Goal: Task Accomplishment & Management: Use online tool/utility

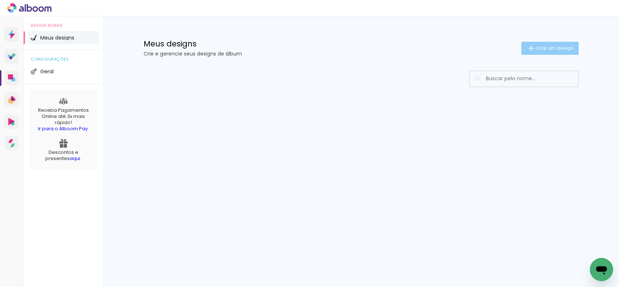
click at [533, 45] on iron-icon at bounding box center [531, 48] width 9 height 9
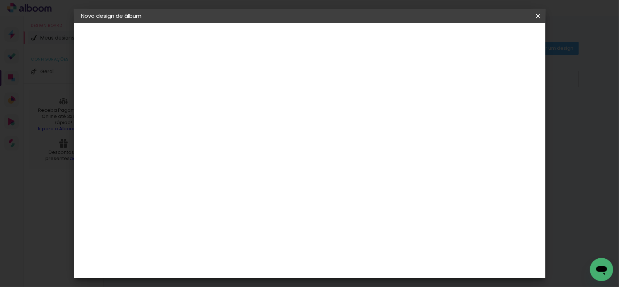
click at [200, 97] on input at bounding box center [200, 97] width 0 height 11
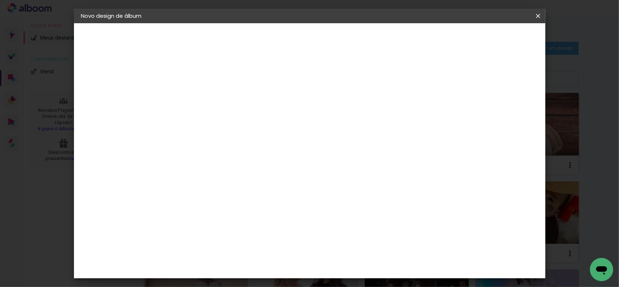
type input "Jhessy e [PERSON_NAME]"
type paper-input "Jhessy e [PERSON_NAME]"
click at [0, 0] on slot "Avançar" at bounding box center [0, 0] width 0 height 0
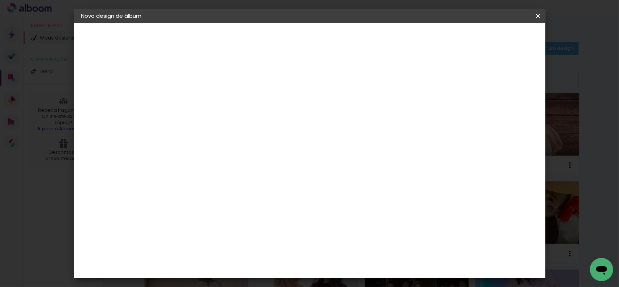
click at [336, 42] on paper-button "Avançar" at bounding box center [318, 38] width 36 height 12
click at [249, 116] on span "20 × 30" at bounding box center [232, 122] width 34 height 15
click at [318, 34] on paper-button "Avançar" at bounding box center [301, 38] width 36 height 12
click at [493, 41] on span "Iniciar design" at bounding box center [476, 38] width 33 height 5
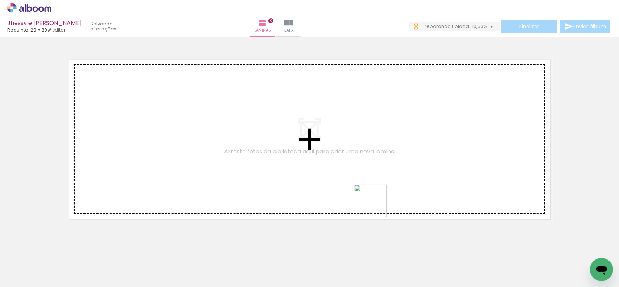
drag, startPoint x: 359, startPoint y: 257, endPoint x: 375, endPoint y: 197, distance: 61.7
click at [393, 179] on quentale-workspace at bounding box center [309, 143] width 619 height 287
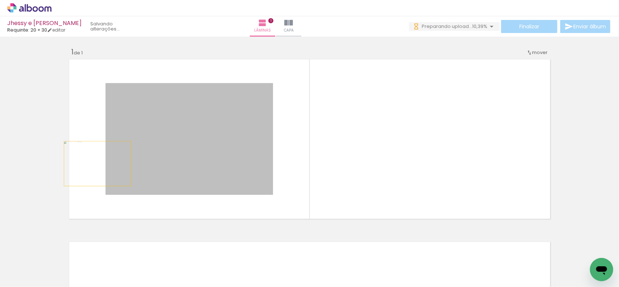
drag, startPoint x: 232, startPoint y: 157, endPoint x: 60, endPoint y: 169, distance: 173.1
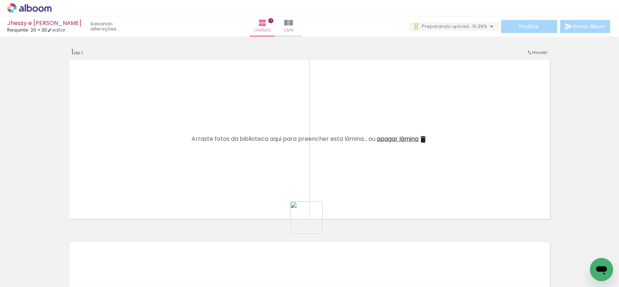
drag, startPoint x: 292, startPoint y: 254, endPoint x: 348, endPoint y: 192, distance: 83.3
click at [347, 193] on quentale-workspace at bounding box center [309, 143] width 619 height 287
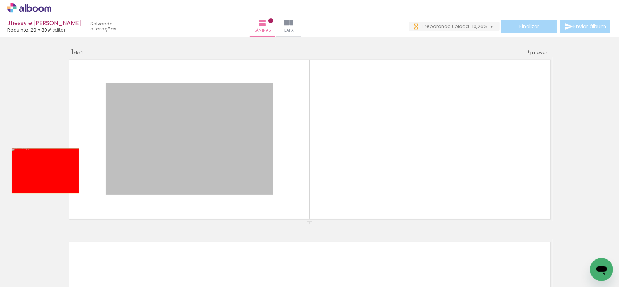
drag, startPoint x: 229, startPoint y: 171, endPoint x: 42, endPoint y: 171, distance: 186.5
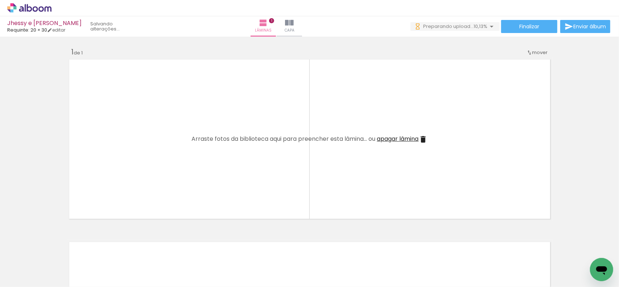
scroll to position [0, 415]
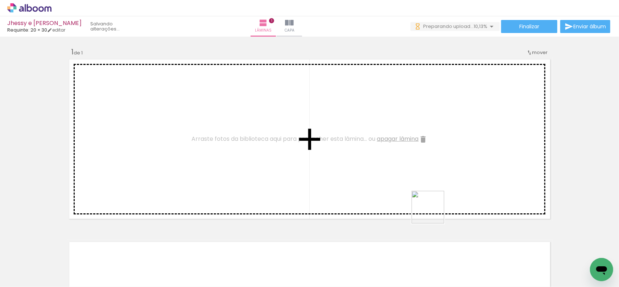
drag, startPoint x: 429, startPoint y: 247, endPoint x: 433, endPoint y: 217, distance: 30.3
click at [435, 209] on quentale-workspace at bounding box center [309, 143] width 619 height 287
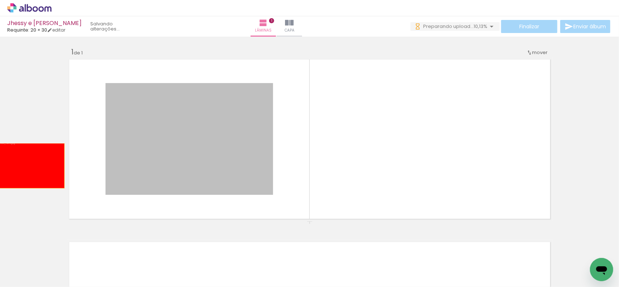
drag, startPoint x: 69, startPoint y: 168, endPoint x: 28, endPoint y: 166, distance: 41.1
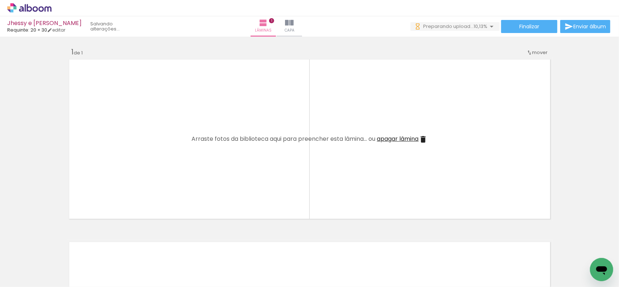
scroll to position [0, 865]
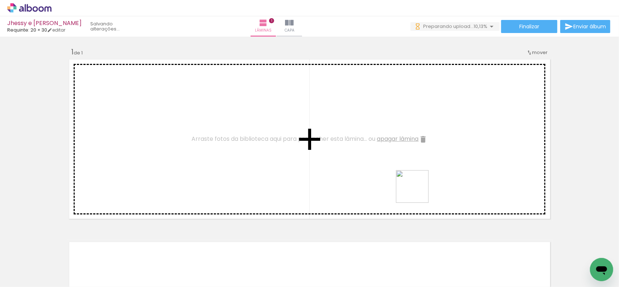
drag, startPoint x: 401, startPoint y: 267, endPoint x: 420, endPoint y: 186, distance: 82.7
click at [420, 187] on quentale-workspace at bounding box center [309, 143] width 619 height 287
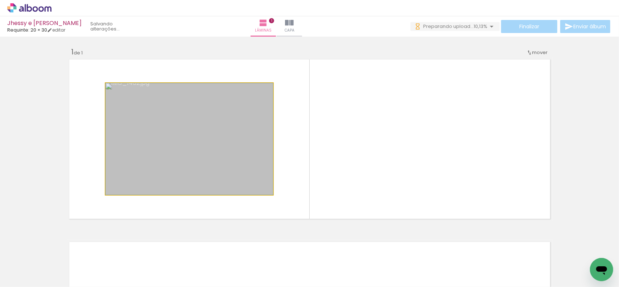
drag, startPoint x: 250, startPoint y: 171, endPoint x: 274, endPoint y: 226, distance: 60.4
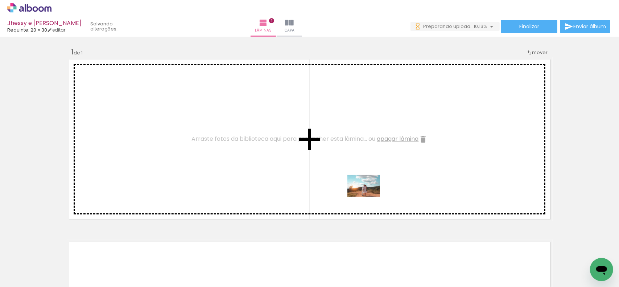
drag, startPoint x: 321, startPoint y: 267, endPoint x: 369, endPoint y: 197, distance: 85.3
click at [369, 197] on quentale-workspace at bounding box center [309, 143] width 619 height 287
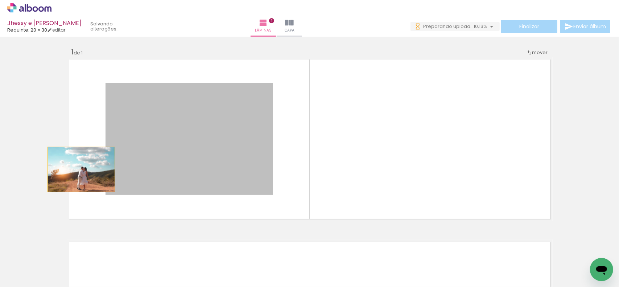
drag, startPoint x: 244, startPoint y: 169, endPoint x: 112, endPoint y: 174, distance: 131.4
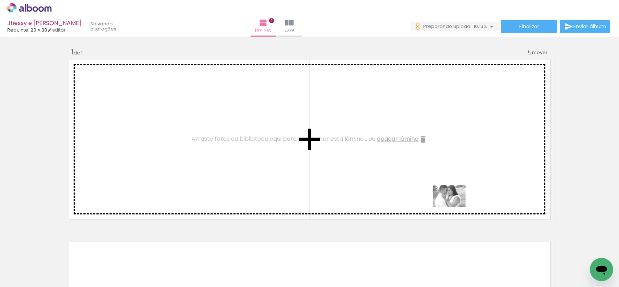
drag, startPoint x: 485, startPoint y: 252, endPoint x: 453, endPoint y: 188, distance: 72.2
click at [453, 188] on quentale-workspace at bounding box center [309, 143] width 619 height 287
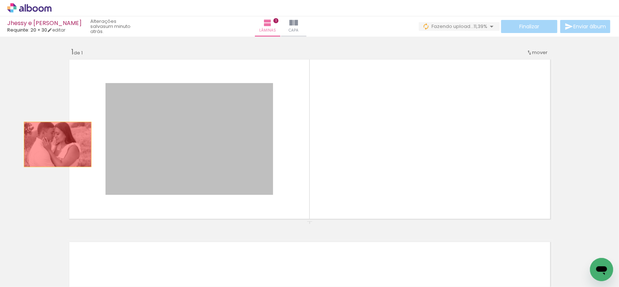
drag, startPoint x: 181, startPoint y: 143, endPoint x: 19, endPoint y: 142, distance: 161.8
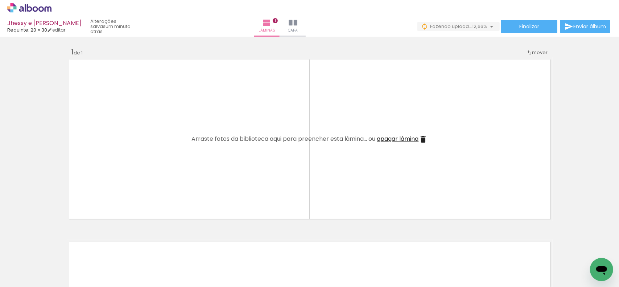
scroll to position [0, 753]
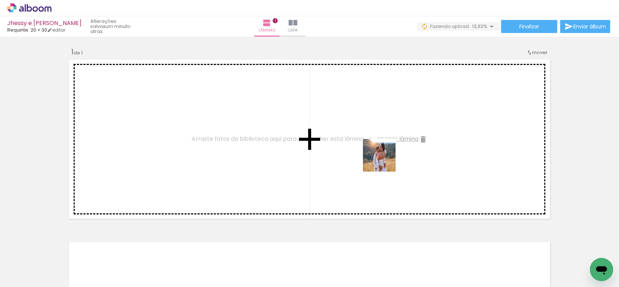
drag, startPoint x: 258, startPoint y: 268, endPoint x: 389, endPoint y: 164, distance: 166.6
click at [388, 159] on quentale-workspace at bounding box center [309, 143] width 619 height 287
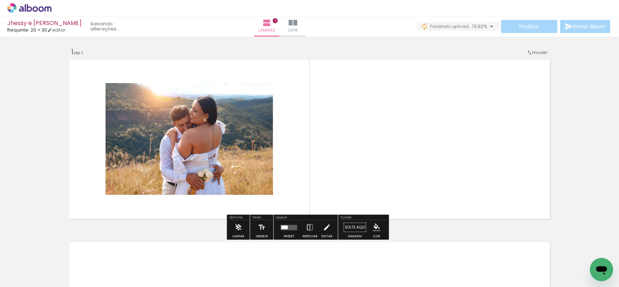
click at [0, 0] on slot "P&B" at bounding box center [0, 0] width 0 height 0
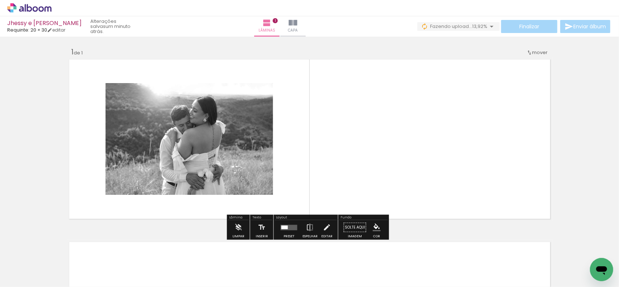
scroll to position [0, 0]
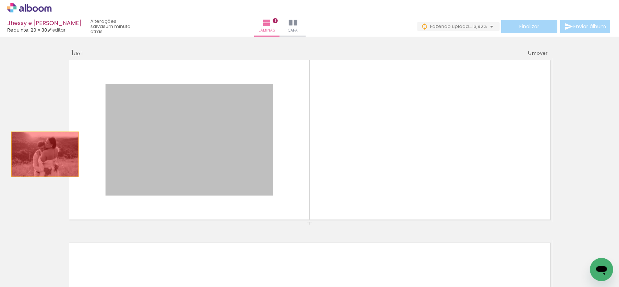
drag, startPoint x: 233, startPoint y: 163, endPoint x: 56, endPoint y: 158, distance: 177.5
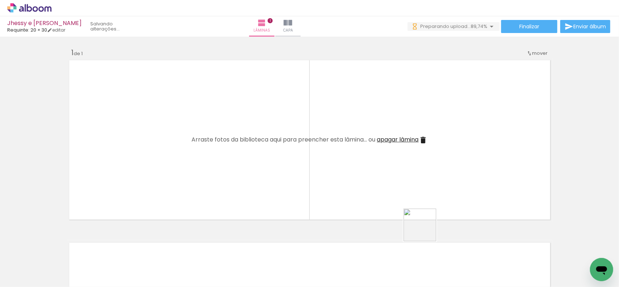
drag, startPoint x: 425, startPoint y: 268, endPoint x: 419, endPoint y: 195, distance: 72.8
click at [429, 175] on quentale-workspace at bounding box center [309, 143] width 619 height 287
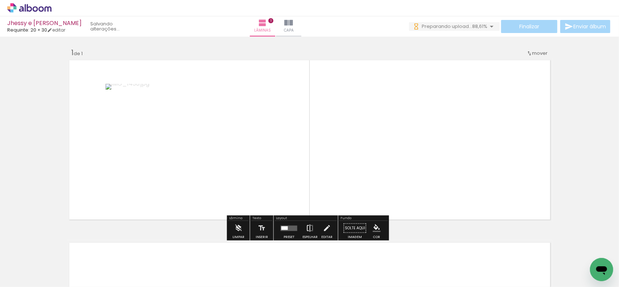
click at [311, 226] on iron-icon at bounding box center [310, 228] width 8 height 15
click at [0, 0] on slot "P&B" at bounding box center [0, 0] width 0 height 0
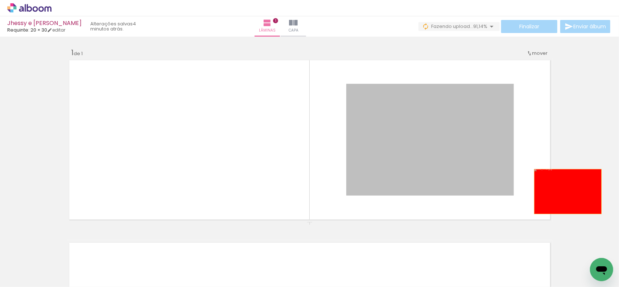
drag, startPoint x: 442, startPoint y: 163, endPoint x: 607, endPoint y: 201, distance: 168.8
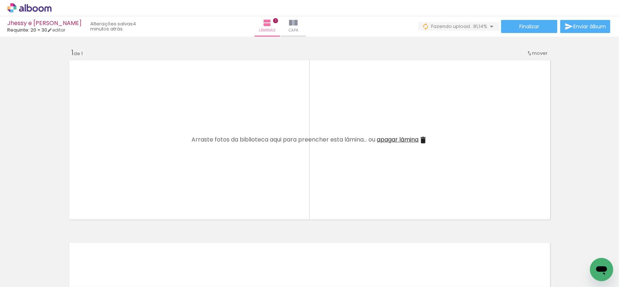
drag, startPoint x: 463, startPoint y: 191, endPoint x: 463, endPoint y: 186, distance: 4.7
click at [463, 186] on quentale-workspace at bounding box center [309, 143] width 619 height 287
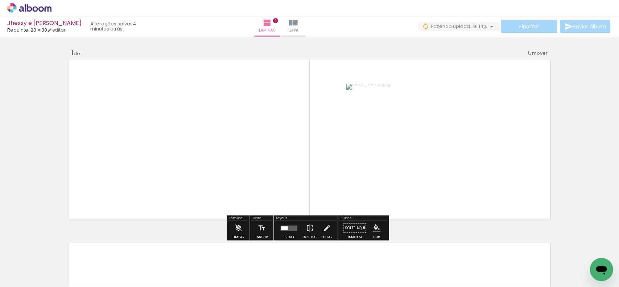
drag, startPoint x: 407, startPoint y: 92, endPoint x: 439, endPoint y: 130, distance: 50.2
click at [0, 0] on slot "P&B" at bounding box center [0, 0] width 0 height 0
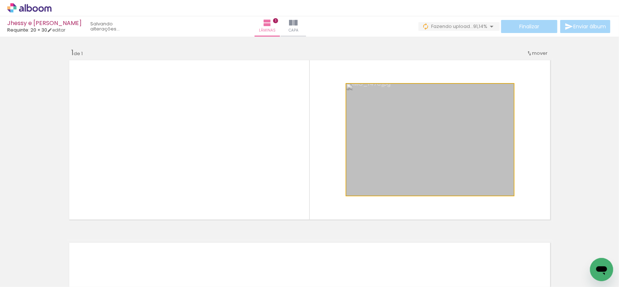
drag, startPoint x: 452, startPoint y: 148, endPoint x: 583, endPoint y: 153, distance: 131.1
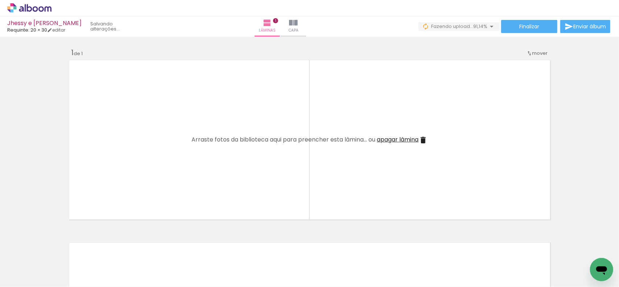
drag, startPoint x: 499, startPoint y: 270, endPoint x: 472, endPoint y: 193, distance: 80.9
click at [472, 193] on quentale-workspace at bounding box center [309, 143] width 619 height 287
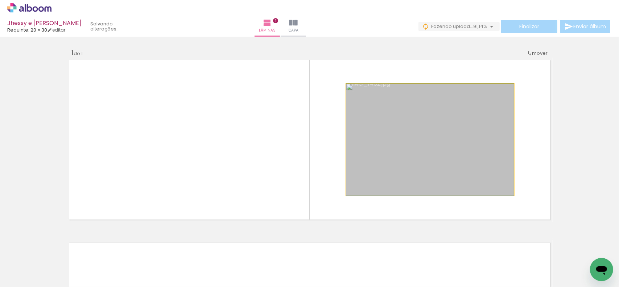
drag, startPoint x: 443, startPoint y: 160, endPoint x: 485, endPoint y: 161, distance: 41.4
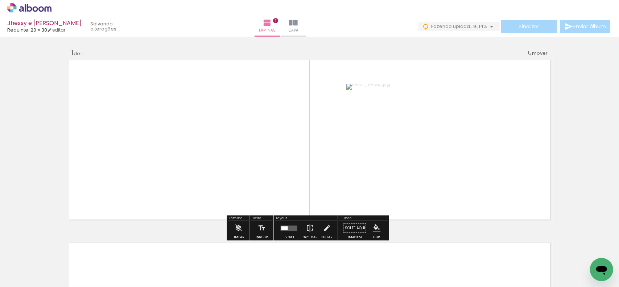
click at [0, 0] on slot "P&B" at bounding box center [0, 0] width 0 height 0
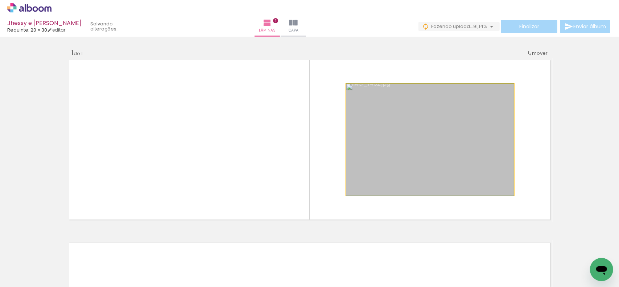
drag, startPoint x: 441, startPoint y: 138, endPoint x: 615, endPoint y: 142, distance: 173.9
click at [615, 142] on div "Inserir lâmina 1 de 1 Confirmar Cancelar" at bounding box center [309, 162] width 619 height 250
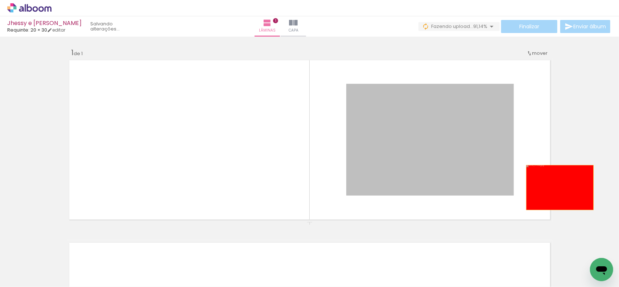
drag, startPoint x: 433, startPoint y: 183, endPoint x: 566, endPoint y: 188, distance: 133.6
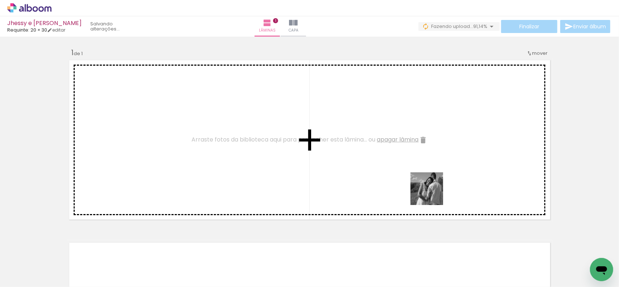
drag, startPoint x: 433, startPoint y: 194, endPoint x: 448, endPoint y: 181, distance: 20.6
click at [448, 181] on quentale-workspace at bounding box center [309, 143] width 619 height 287
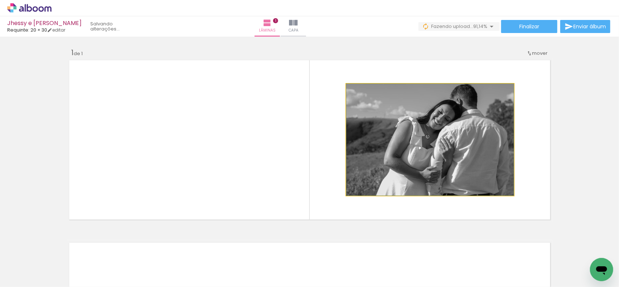
drag, startPoint x: 416, startPoint y: 169, endPoint x: 487, endPoint y: 169, distance: 71.5
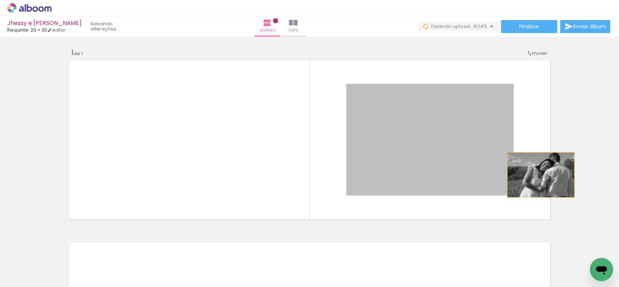
drag, startPoint x: 458, startPoint y: 176, endPoint x: 538, endPoint y: 175, distance: 80.2
click at [538, 175] on quentale-layouter at bounding box center [310, 140] width 486 height 164
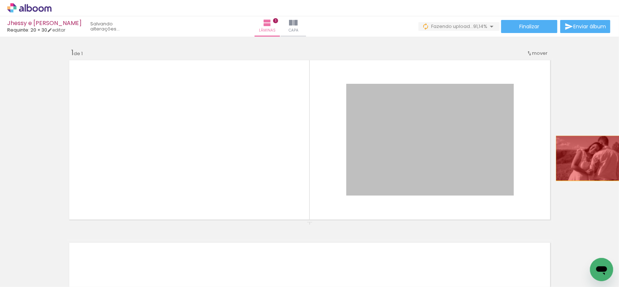
drag, startPoint x: 516, startPoint y: 158, endPoint x: 587, endPoint y: 158, distance: 71.5
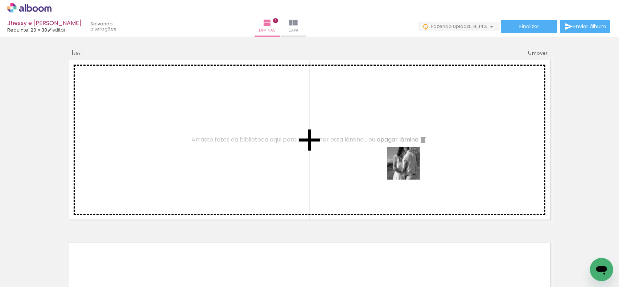
drag, startPoint x: 377, startPoint y: 262, endPoint x: 410, endPoint y: 166, distance: 102.2
click at [410, 166] on quentale-workspace at bounding box center [309, 143] width 619 height 287
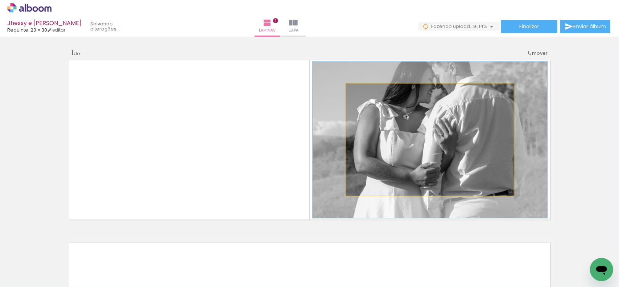
drag, startPoint x: 369, startPoint y: 90, endPoint x: 374, endPoint y: 90, distance: 4.4
click at [374, 90] on div at bounding box center [378, 92] width 28 height 12
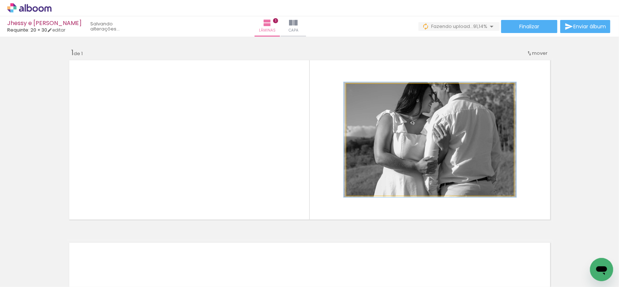
drag, startPoint x: 370, startPoint y: 91, endPoint x: 348, endPoint y: 107, distance: 27.9
click at [347, 100] on quentale-photo at bounding box center [431, 140] width 168 height 112
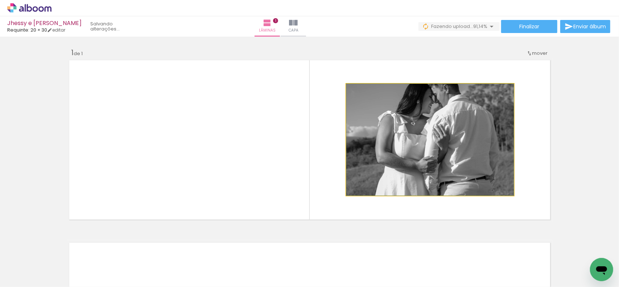
drag, startPoint x: 411, startPoint y: 121, endPoint x: 411, endPoint y: 127, distance: 5.8
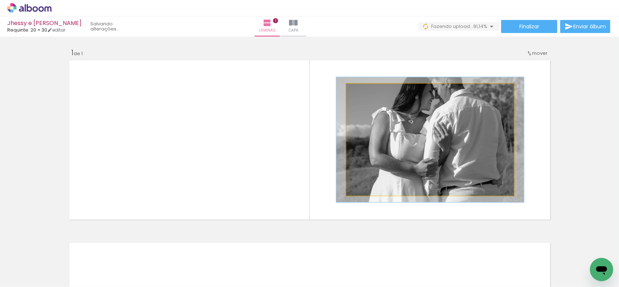
drag, startPoint x: 361, startPoint y: 91, endPoint x: 393, endPoint y: 121, distance: 43.9
type paper-slider "113"
click at [364, 91] on div at bounding box center [366, 91] width 7 height 7
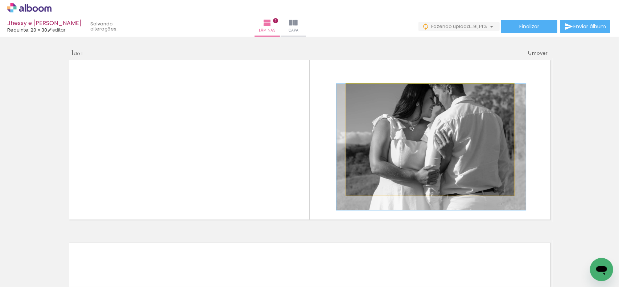
drag, startPoint x: 399, startPoint y: 126, endPoint x: 401, endPoint y: 143, distance: 16.4
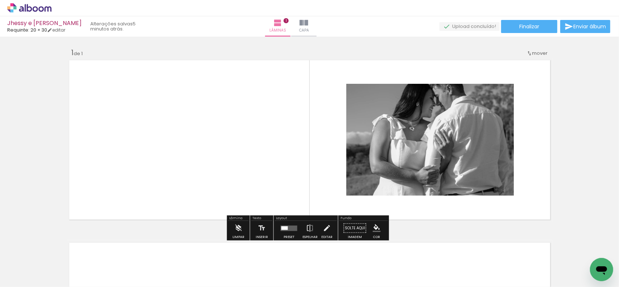
click at [286, 228] on div at bounding box center [285, 228] width 7 height 4
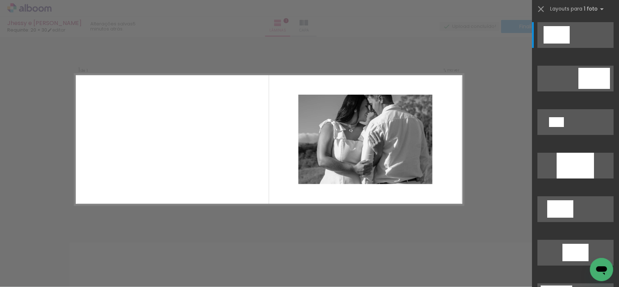
scroll to position [1, 0]
click at [438, 222] on div "Confirmar Cancelar" at bounding box center [309, 227] width 619 height 382
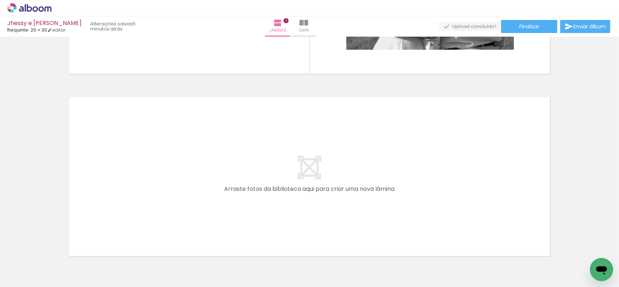
scroll to position [0, 0]
drag, startPoint x: 67, startPoint y: 260, endPoint x: 112, endPoint y: 262, distance: 44.3
click at [103, 214] on quentale-workspace at bounding box center [309, 143] width 619 height 287
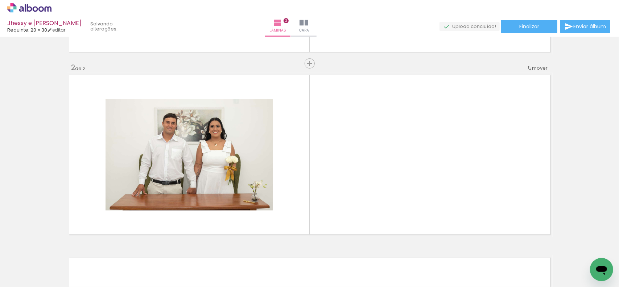
scroll to position [183, 0]
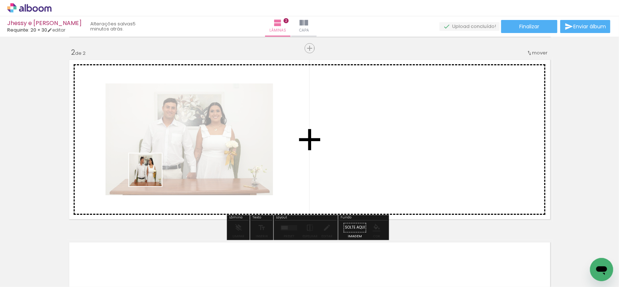
drag, startPoint x: 151, startPoint y: 175, endPoint x: 176, endPoint y: 150, distance: 35.9
click at [166, 156] on quentale-workspace at bounding box center [309, 143] width 619 height 287
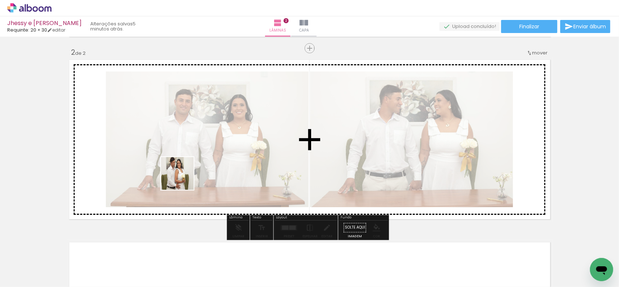
drag, startPoint x: 152, startPoint y: 271, endPoint x: 190, endPoint y: 231, distance: 54.7
click at [187, 172] on quentale-workspace at bounding box center [309, 143] width 619 height 287
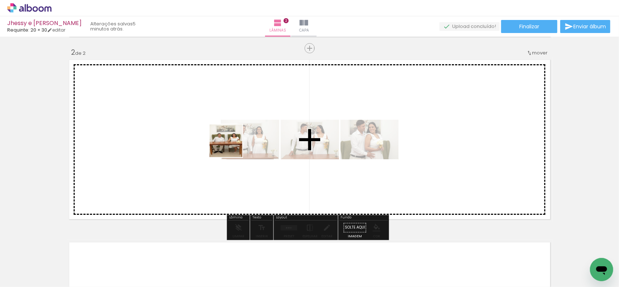
drag, startPoint x: 230, startPoint y: 153, endPoint x: 237, endPoint y: 140, distance: 13.8
click at [235, 138] on quentale-workspace at bounding box center [309, 143] width 619 height 287
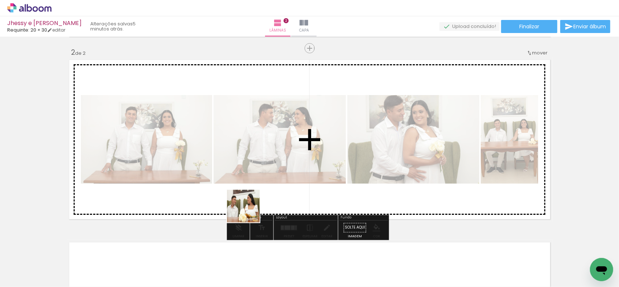
drag, startPoint x: 243, startPoint y: 261, endPoint x: 263, endPoint y: 200, distance: 64.6
click at [249, 191] on quentale-workspace at bounding box center [309, 143] width 619 height 287
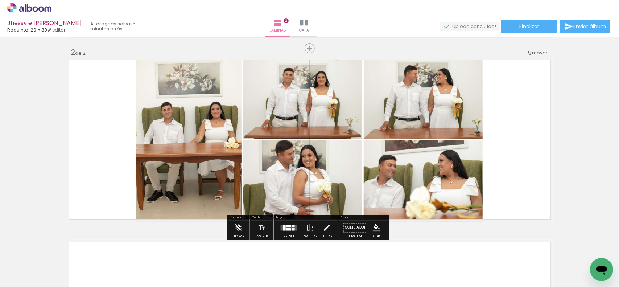
click at [281, 223] on div at bounding box center [289, 228] width 20 height 15
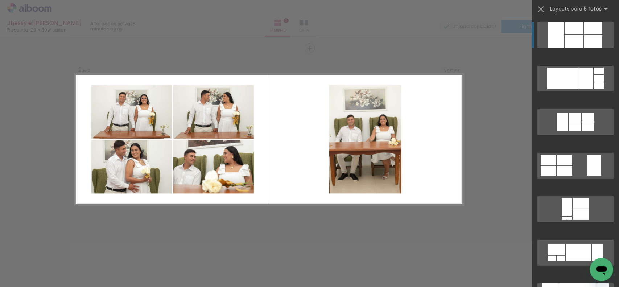
click at [503, 177] on div "Confirmar Cancelar" at bounding box center [309, 136] width 619 height 565
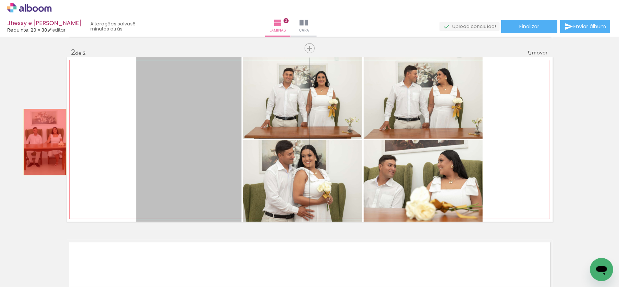
drag, startPoint x: 160, startPoint y: 143, endPoint x: 42, endPoint y: 142, distance: 117.6
click at [42, 142] on div "Inserir lâmina 1 de 2 Inserir lâmina 2 de 2" at bounding box center [309, 130] width 619 height 548
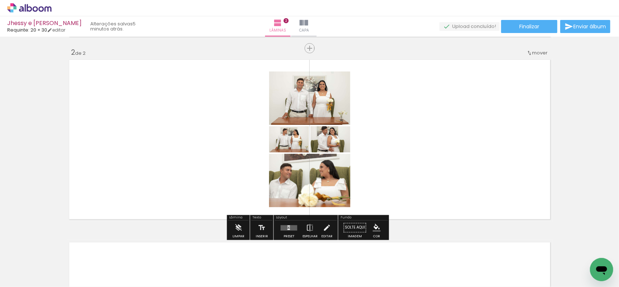
drag, startPoint x: 283, startPoint y: 264, endPoint x: 380, endPoint y: 126, distance: 168.0
click at [351, 124] on quentale-workspace at bounding box center [309, 143] width 619 height 287
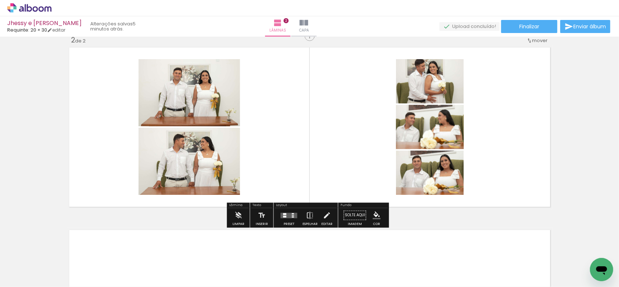
scroll to position [328, 0]
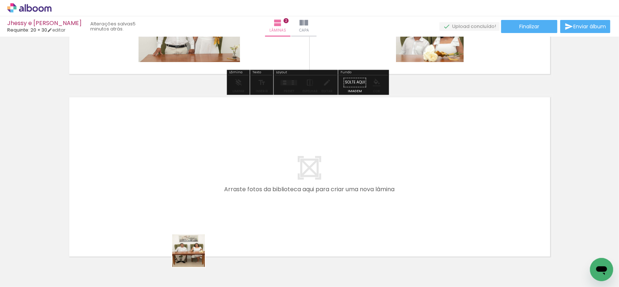
drag, startPoint x: 194, startPoint y: 265, endPoint x: 205, endPoint y: 184, distance: 82.5
click at [205, 184] on quentale-workspace at bounding box center [309, 143] width 619 height 287
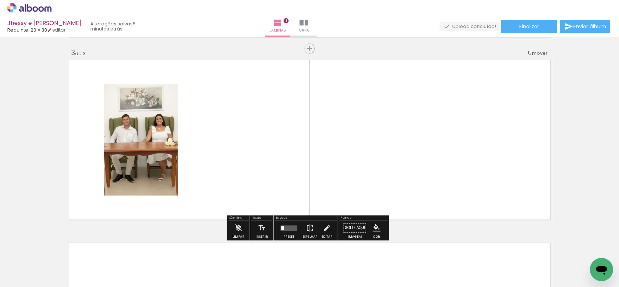
scroll to position [366, 0]
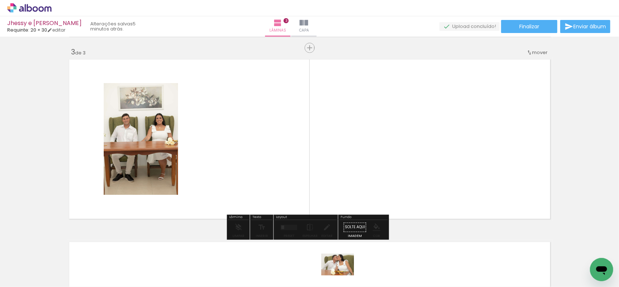
drag, startPoint x: 323, startPoint y: 260, endPoint x: 343, endPoint y: 275, distance: 25.9
click at [335, 275] on div at bounding box center [317, 263] width 36 height 24
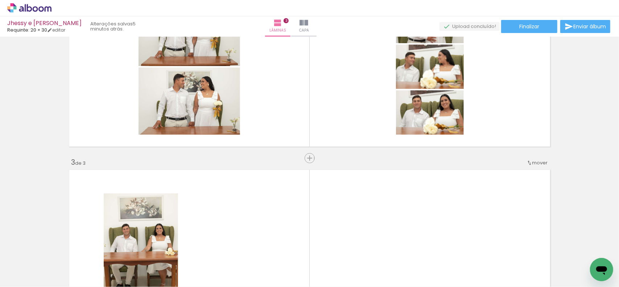
scroll to position [257, 0]
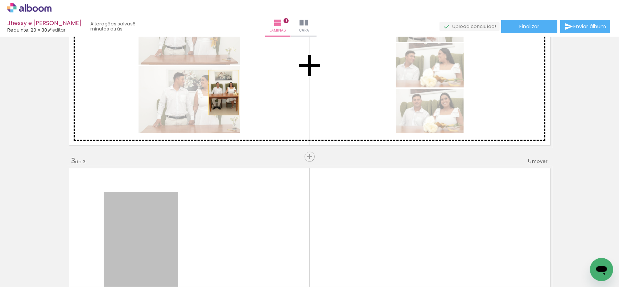
drag, startPoint x: 153, startPoint y: 209, endPoint x: 236, endPoint y: 66, distance: 165.6
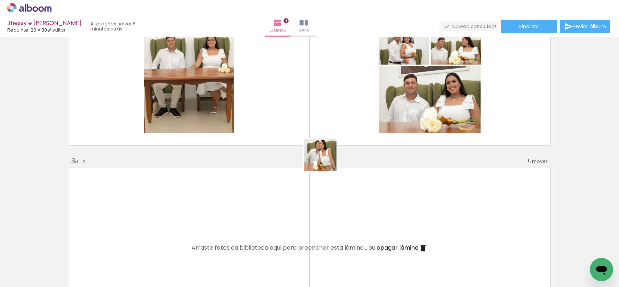
drag, startPoint x: 329, startPoint y: 251, endPoint x: 341, endPoint y: 97, distance: 155.4
click at [341, 95] on quentale-workspace at bounding box center [309, 143] width 619 height 287
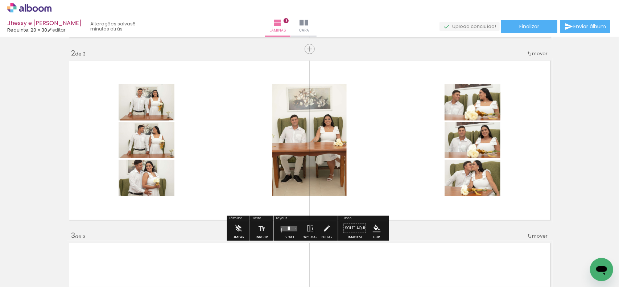
scroll to position [184, 0]
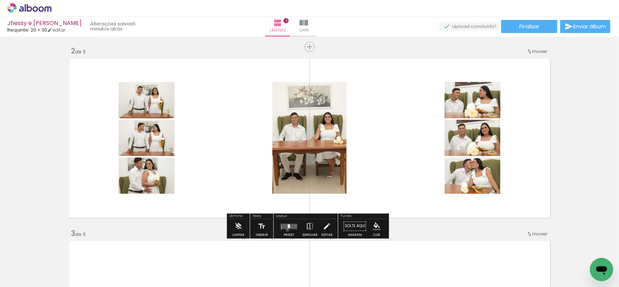
click at [286, 230] on div at bounding box center [289, 226] width 20 height 15
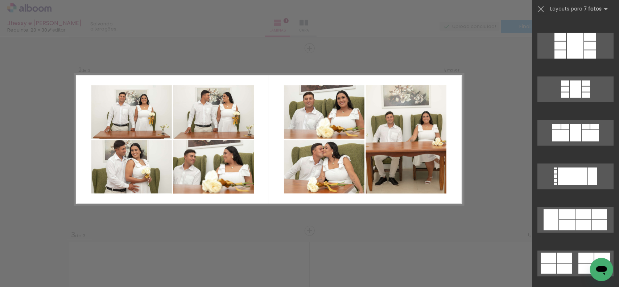
scroll to position [798, 0]
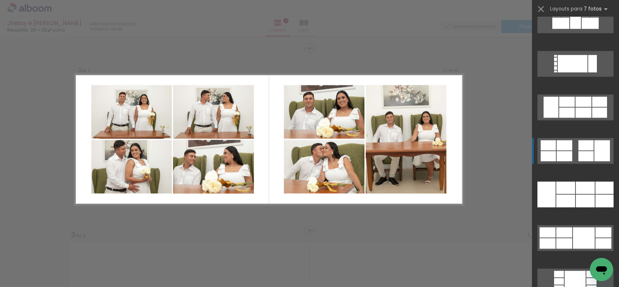
click at [579, 153] on div at bounding box center [586, 156] width 15 height 10
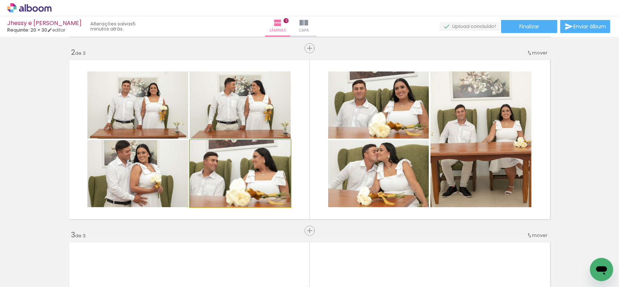
drag, startPoint x: 268, startPoint y: 169, endPoint x: 361, endPoint y: 171, distance: 93.6
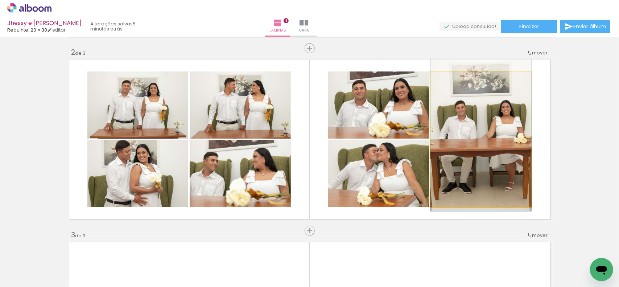
drag, startPoint x: 484, startPoint y: 135, endPoint x: 484, endPoint y: 125, distance: 9.4
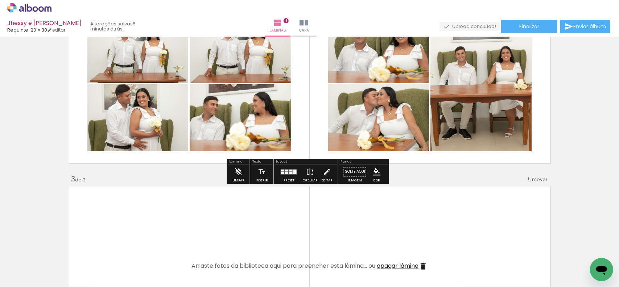
scroll to position [328, 0]
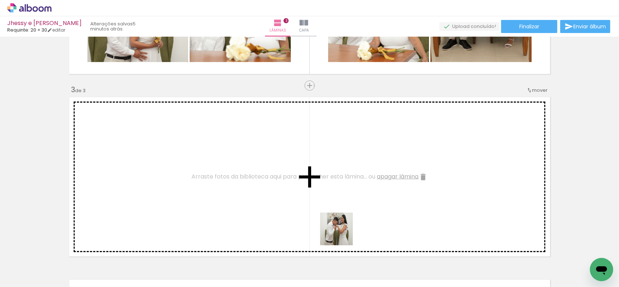
drag, startPoint x: 364, startPoint y: 267, endPoint x: 411, endPoint y: 248, distance: 50.8
click at [306, 205] on quentale-workspace at bounding box center [309, 143] width 619 height 287
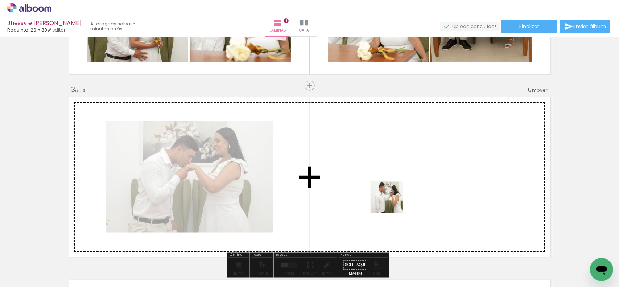
drag, startPoint x: 406, startPoint y: 263, endPoint x: 385, endPoint y: 176, distance: 89.5
click at [385, 176] on quentale-workspace at bounding box center [309, 143] width 619 height 287
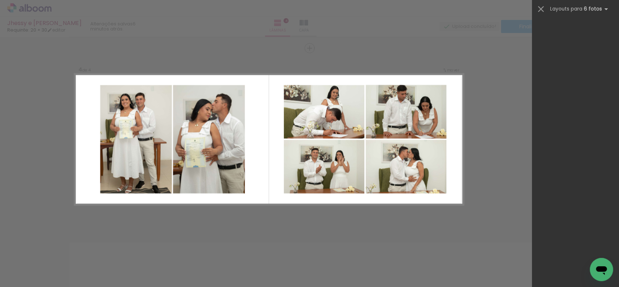
scroll to position [0, 223]
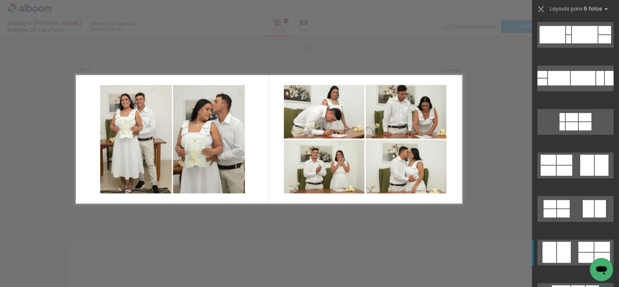
click at [579, 243] on div at bounding box center [586, 247] width 15 height 10
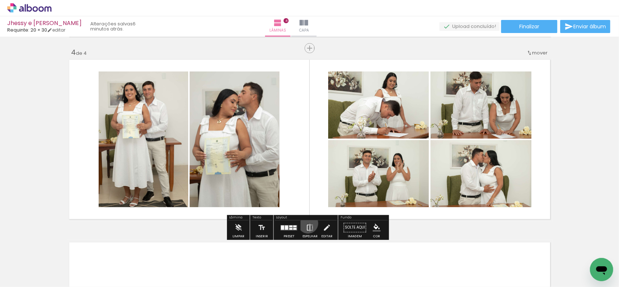
click at [307, 223] on iron-icon at bounding box center [310, 228] width 8 height 15
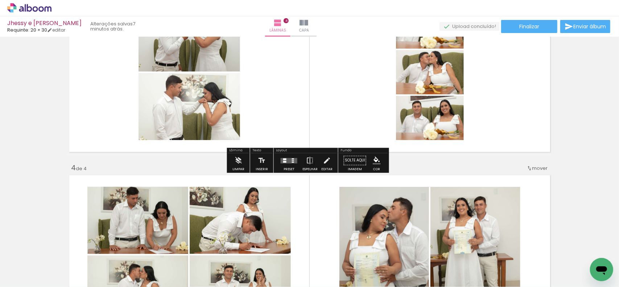
scroll to position [439, 0]
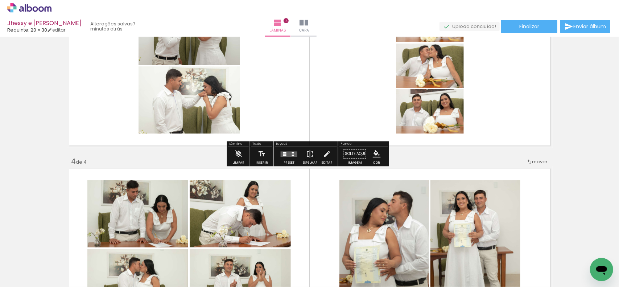
click at [287, 152] on quentale-layouter at bounding box center [289, 153] width 17 height 5
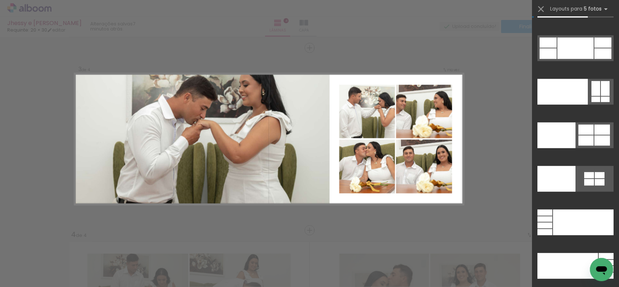
scroll to position [19799, 0]
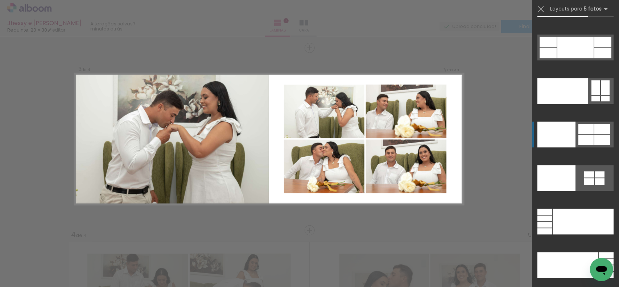
click at [587, 136] on div at bounding box center [586, 140] width 15 height 10
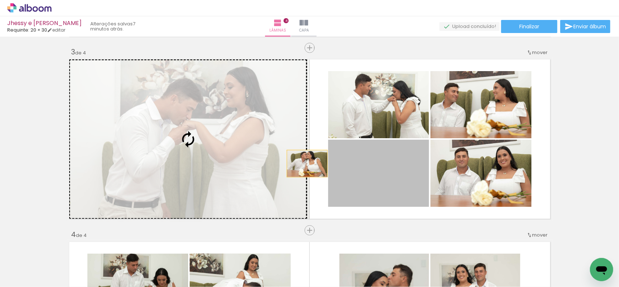
drag, startPoint x: 383, startPoint y: 173, endPoint x: 294, endPoint y: 162, distance: 90.3
click at [0, 0] on slot at bounding box center [0, 0] width 0 height 0
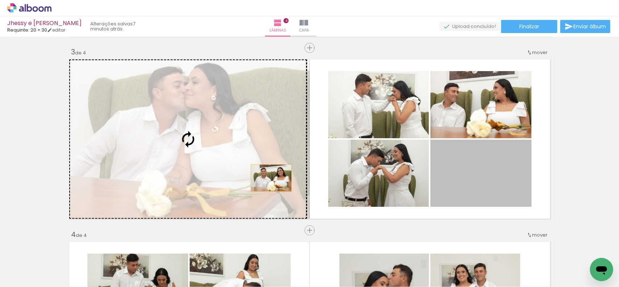
drag, startPoint x: 496, startPoint y: 180, endPoint x: 268, endPoint y: 178, distance: 228.2
click at [0, 0] on slot at bounding box center [0, 0] width 0 height 0
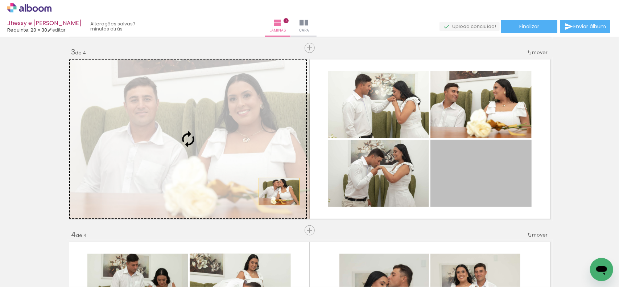
drag, startPoint x: 501, startPoint y: 191, endPoint x: 253, endPoint y: 192, distance: 248.9
click at [0, 0] on slot at bounding box center [0, 0] width 0 height 0
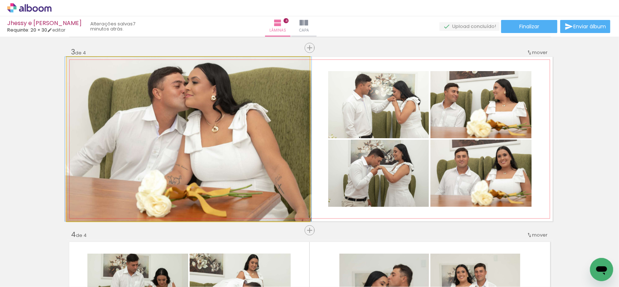
drag, startPoint x: 225, startPoint y: 162, endPoint x: 214, endPoint y: 174, distance: 16.4
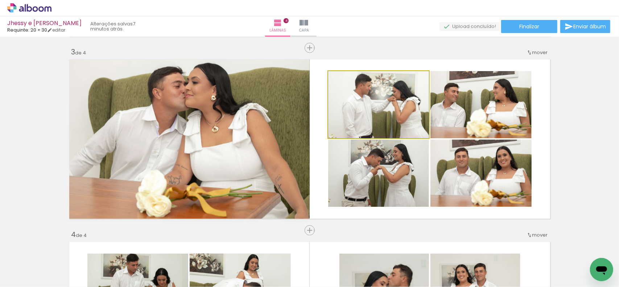
drag, startPoint x: 401, startPoint y: 119, endPoint x: 390, endPoint y: 112, distance: 13.5
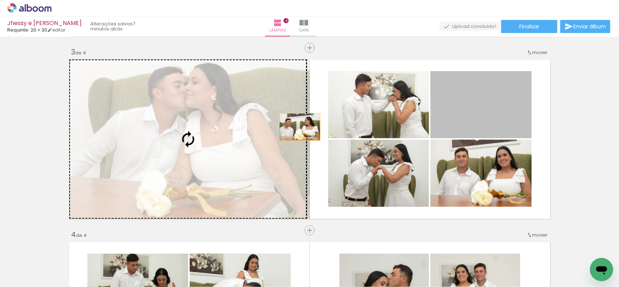
drag, startPoint x: 474, startPoint y: 113, endPoint x: 220, endPoint y: 139, distance: 255.4
click at [0, 0] on slot at bounding box center [0, 0] width 0 height 0
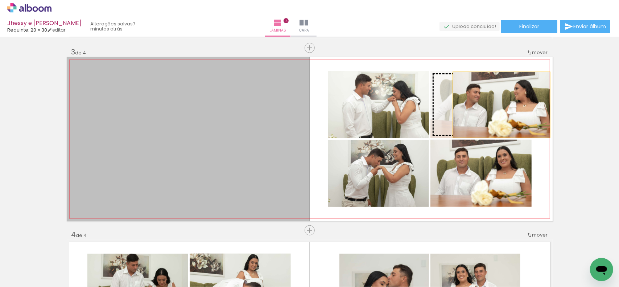
drag, startPoint x: 234, startPoint y: 154, endPoint x: 490, endPoint y: 106, distance: 260.0
click at [0, 0] on slot at bounding box center [0, 0] width 0 height 0
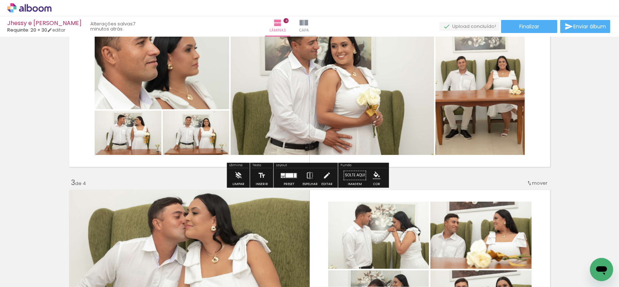
scroll to position [257, 0]
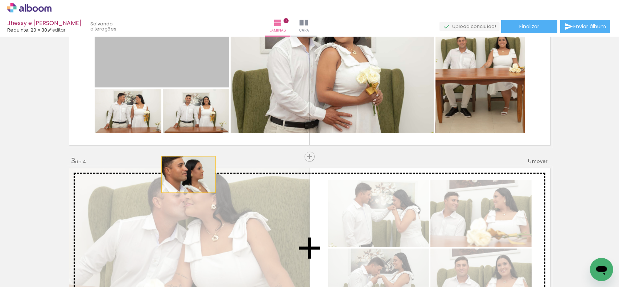
drag, startPoint x: 146, startPoint y: 54, endPoint x: 186, endPoint y: 176, distance: 128.5
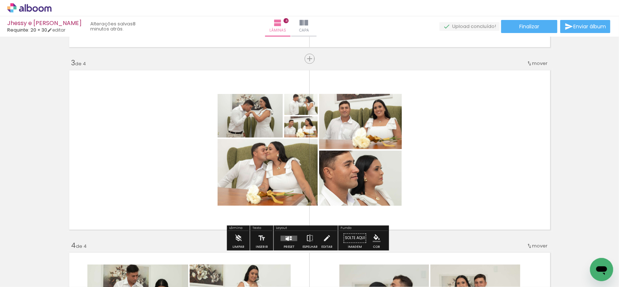
scroll to position [366, 0]
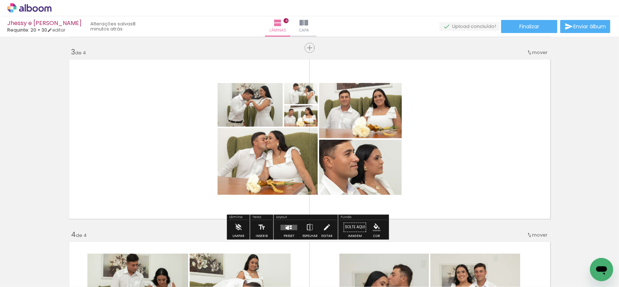
click at [284, 233] on div at bounding box center [289, 227] width 20 height 15
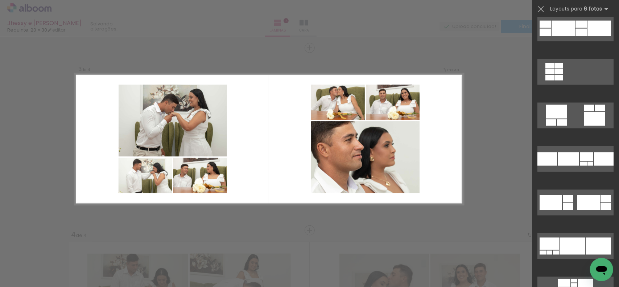
scroll to position [2649, 0]
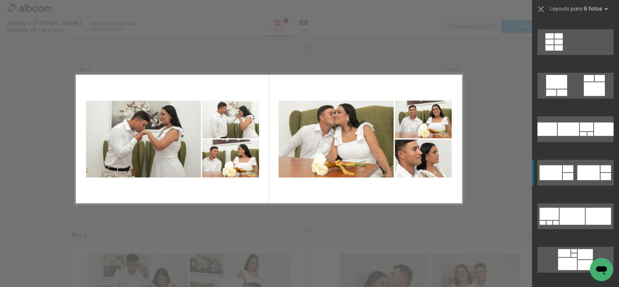
click at [586, 172] on div at bounding box center [589, 172] width 22 height 15
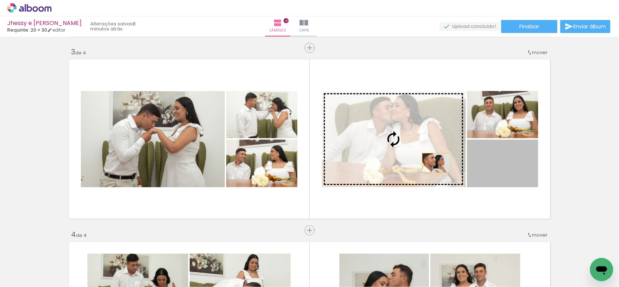
drag, startPoint x: 512, startPoint y: 169, endPoint x: 434, endPoint y: 172, distance: 78.0
click at [0, 0] on slot at bounding box center [0, 0] width 0 height 0
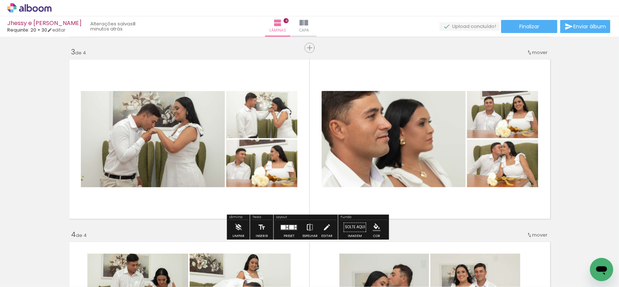
click at [312, 226] on paper-button "Espelhar" at bounding box center [310, 229] width 19 height 19
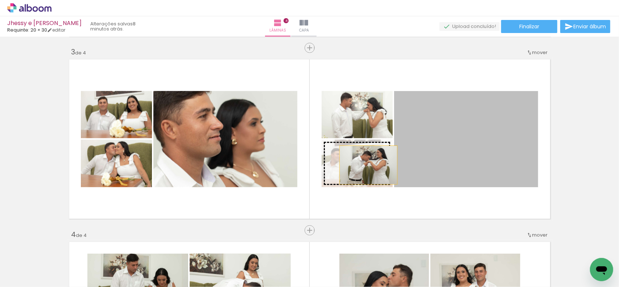
drag, startPoint x: 410, startPoint y: 155, endPoint x: 366, endPoint y: 165, distance: 45.5
click at [0, 0] on slot at bounding box center [0, 0] width 0 height 0
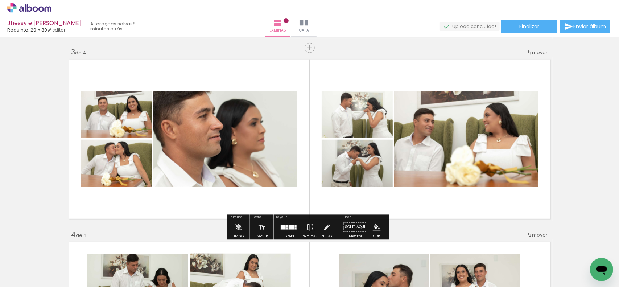
drag, startPoint x: 378, startPoint y: 175, endPoint x: 463, endPoint y: 156, distance: 87.1
click at [0, 0] on slot at bounding box center [0, 0] width 0 height 0
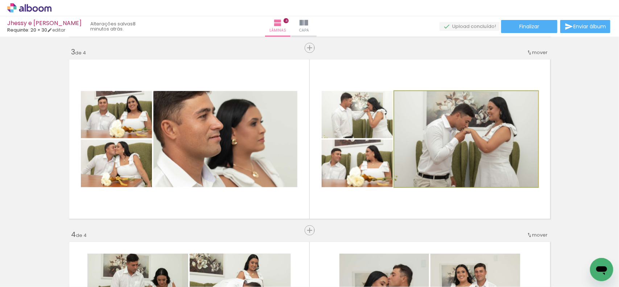
drag, startPoint x: 473, startPoint y: 143, endPoint x: 476, endPoint y: 151, distance: 8.7
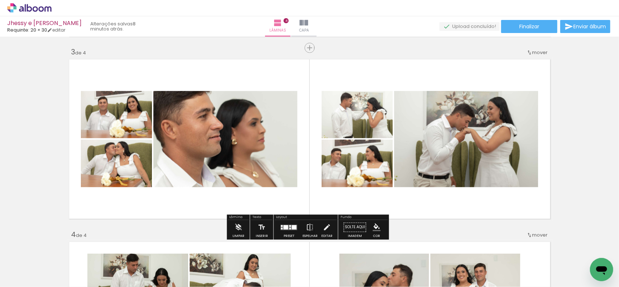
click at [377, 226] on iron-icon "color picker" at bounding box center [377, 228] width 8 height 8
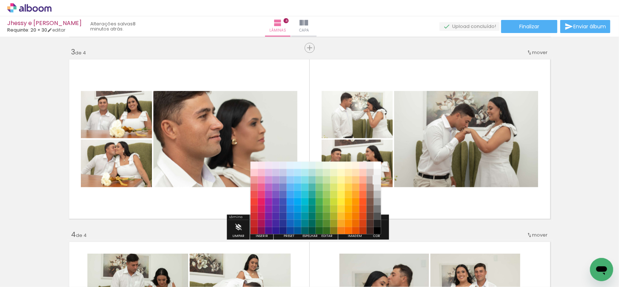
click at [378, 182] on paper-item "#eeeeee" at bounding box center [377, 179] width 7 height 7
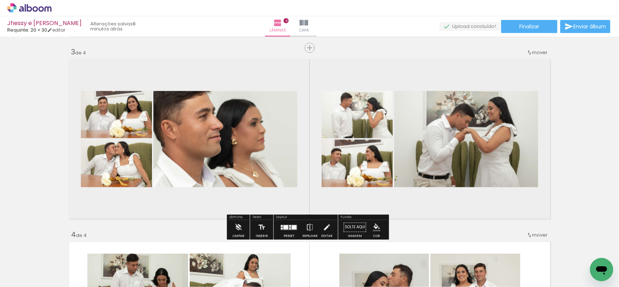
click at [378, 229] on iron-icon "color picker" at bounding box center [377, 228] width 8 height 8
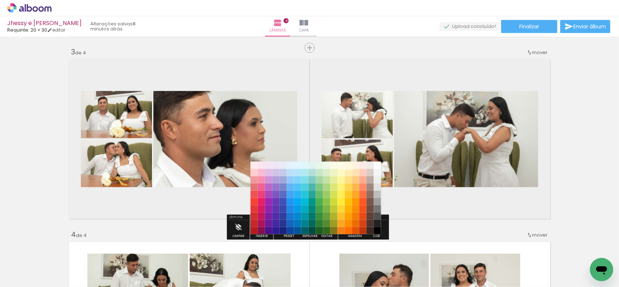
click at [348, 166] on paper-item "#fff8e1" at bounding box center [348, 164] width 7 height 7
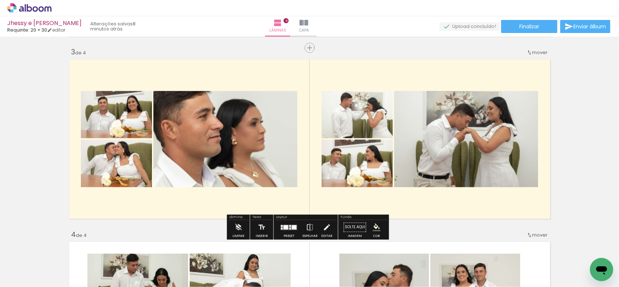
click at [375, 232] on paper-menu-button "#ffebee #ffcdd2 #ef9a9a #e57373 #ef5350 #f44336 #e53935 #d32f2f #c62828 #b71c1c…" at bounding box center [377, 228] width 14 height 14
click at [375, 224] on iron-icon "color picker" at bounding box center [377, 228] width 8 height 8
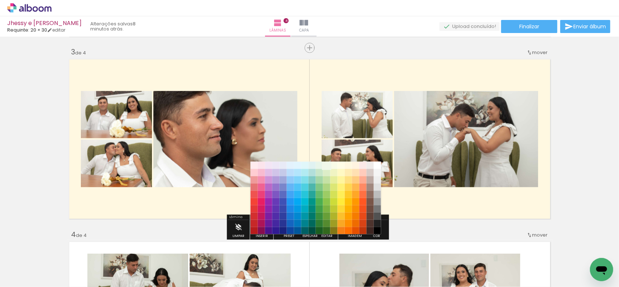
click at [328, 167] on paper-item "#f1f8e9" at bounding box center [326, 164] width 7 height 7
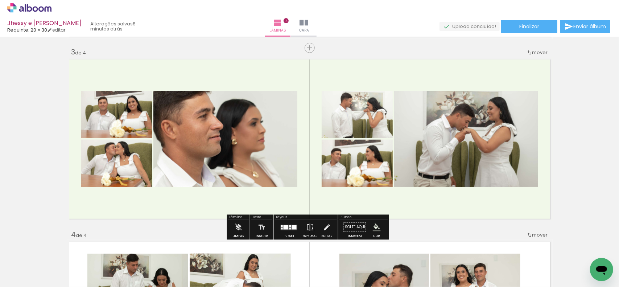
click at [380, 227] on paper-menu-button "#ffebee #ffcdd2 #ef9a9a #e57373 #ef5350 #f44336 #e53935 #d32f2f #c62828 #b71c1c…" at bounding box center [377, 228] width 14 height 14
click at [376, 227] on iron-icon "color picker" at bounding box center [377, 228] width 8 height 8
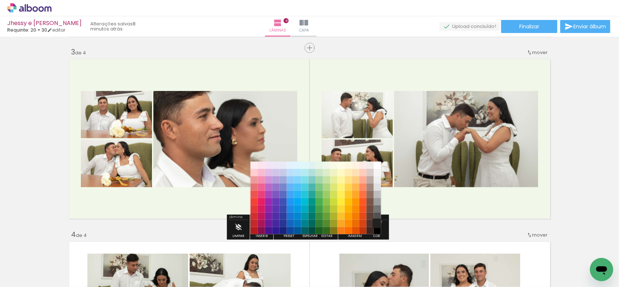
click at [378, 222] on paper-item "#212121" at bounding box center [377, 223] width 7 height 7
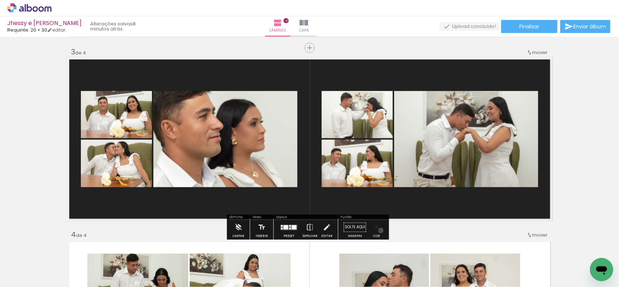
click at [378, 230] on iron-icon "color picker" at bounding box center [377, 228] width 8 height 8
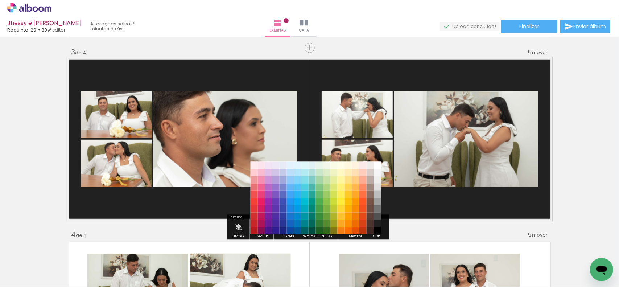
click at [378, 226] on paper-item "#212121" at bounding box center [377, 223] width 7 height 7
click at [378, 229] on paper-item "#000000" at bounding box center [377, 230] width 7 height 7
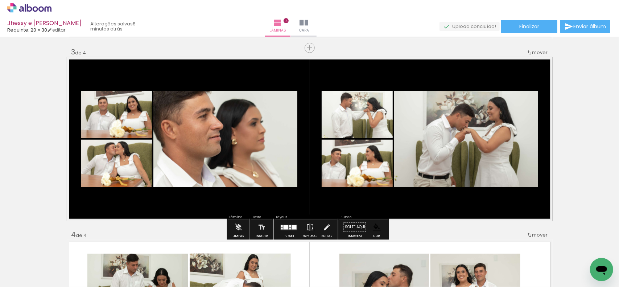
click at [377, 231] on paper-menu-button "#ffebee #ffcdd2 #ef9a9a #e57373 #ef5350 #f44336 #e53935 #d32f2f #c62828 #b71c1c…" at bounding box center [377, 228] width 14 height 14
click at [377, 229] on iron-icon "color picker" at bounding box center [377, 228] width 8 height 8
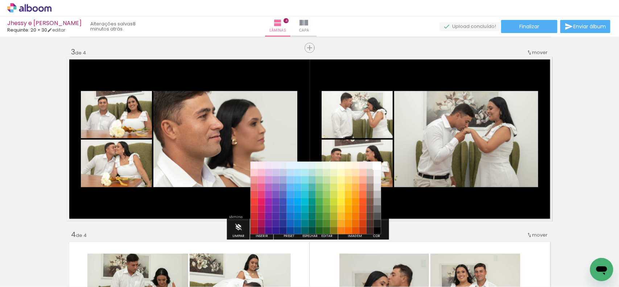
click at [376, 165] on paper-item "#ffffff" at bounding box center [377, 164] width 7 height 7
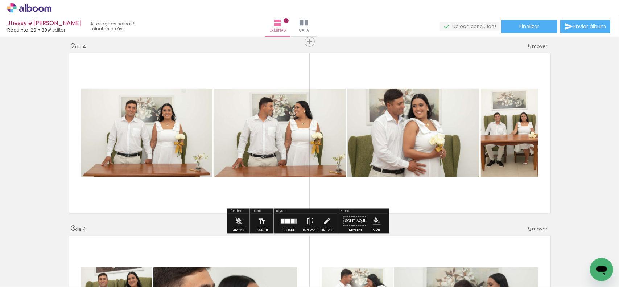
scroll to position [184, 0]
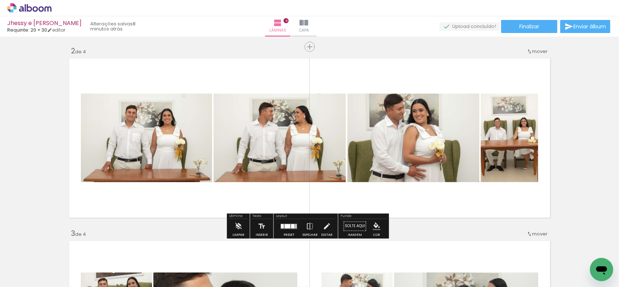
click at [287, 228] on quentale-layouter at bounding box center [289, 226] width 17 height 5
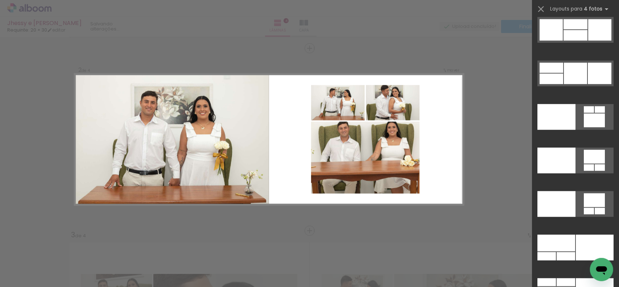
scroll to position [15208, 0]
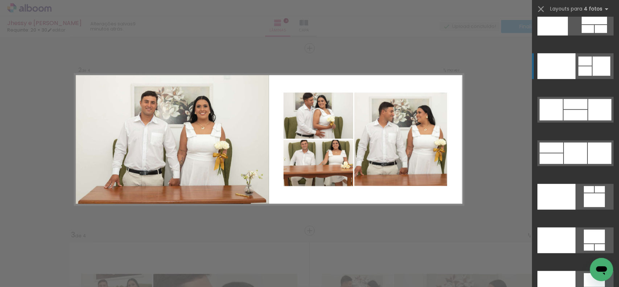
click at [595, 66] on div at bounding box center [602, 66] width 18 height 19
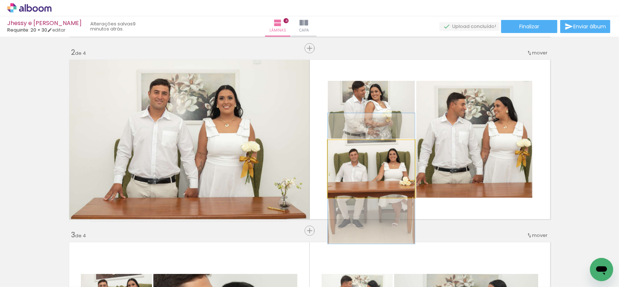
drag, startPoint x: 400, startPoint y: 172, endPoint x: 400, endPoint y: 182, distance: 9.8
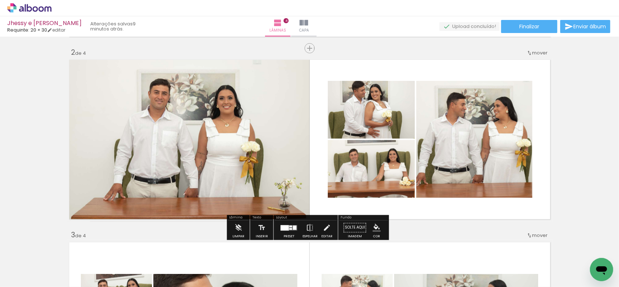
click at [281, 233] on div at bounding box center [289, 228] width 20 height 15
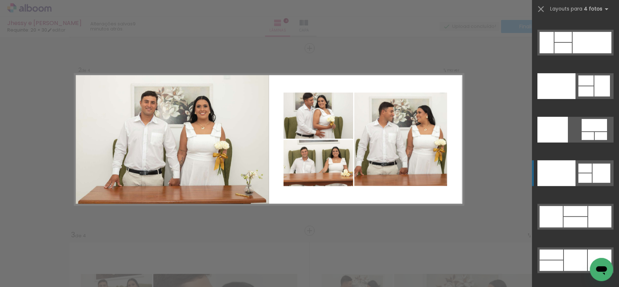
scroll to position [15058, 0]
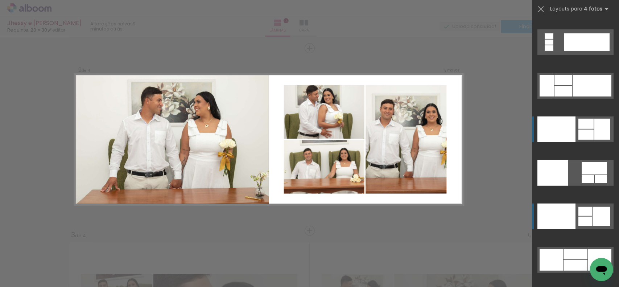
click at [586, 123] on div at bounding box center [586, 124] width 15 height 10
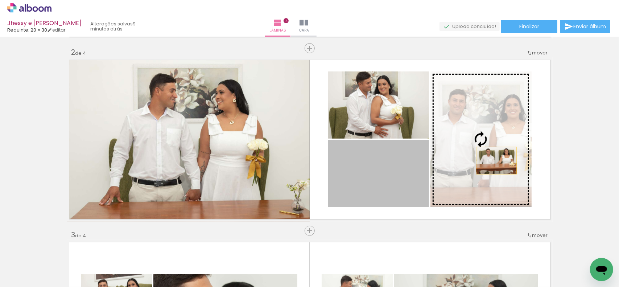
drag, startPoint x: 384, startPoint y: 181, endPoint x: 494, endPoint y: 160, distance: 112.0
click at [0, 0] on slot at bounding box center [0, 0] width 0 height 0
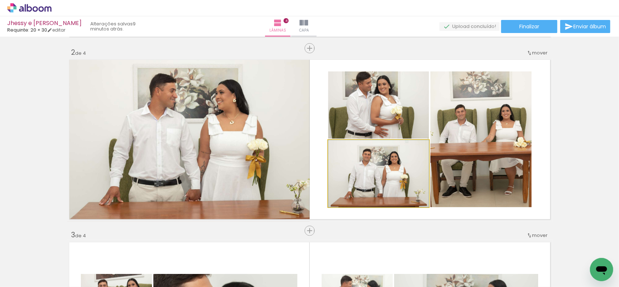
drag, startPoint x: 400, startPoint y: 182, endPoint x: 401, endPoint y: 190, distance: 8.0
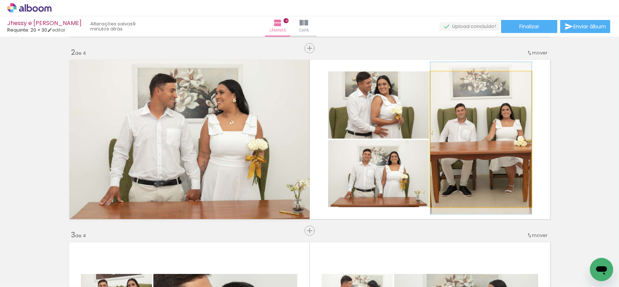
drag, startPoint x: 499, startPoint y: 139, endPoint x: 494, endPoint y: 137, distance: 5.1
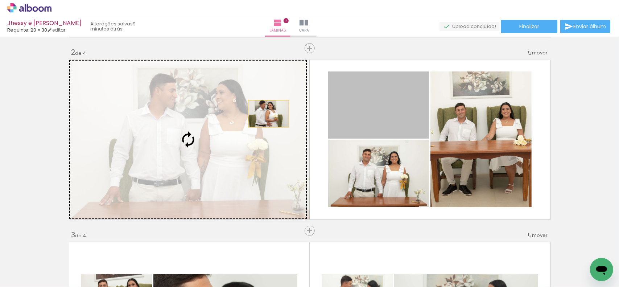
drag, startPoint x: 361, startPoint y: 111, endPoint x: 238, endPoint y: 116, distance: 123.1
click at [0, 0] on slot at bounding box center [0, 0] width 0 height 0
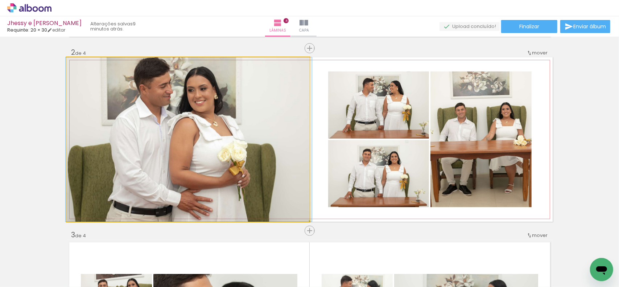
drag, startPoint x: 247, startPoint y: 112, endPoint x: 248, endPoint y: 121, distance: 8.7
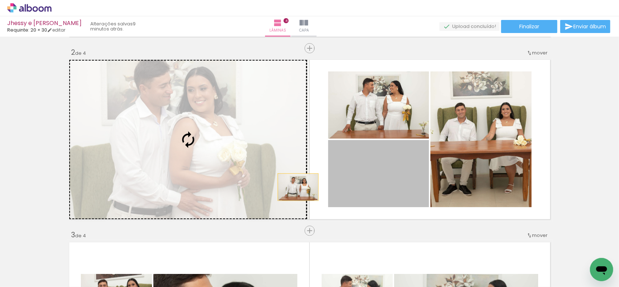
drag, startPoint x: 405, startPoint y: 190, endPoint x: 266, endPoint y: 183, distance: 139.9
click at [0, 0] on slot at bounding box center [0, 0] width 0 height 0
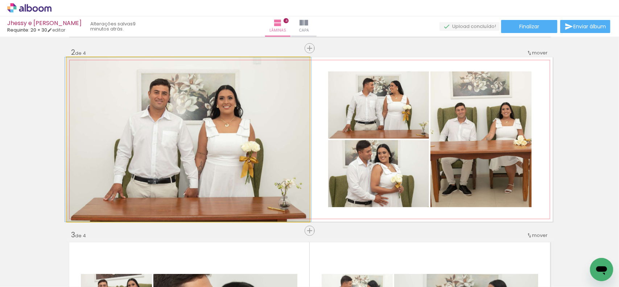
drag, startPoint x: 253, startPoint y: 151, endPoint x: 253, endPoint y: 161, distance: 9.8
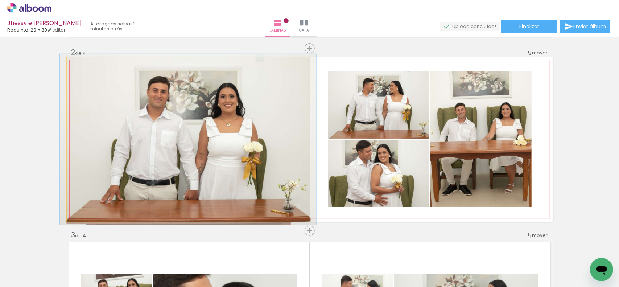
drag, startPoint x: 82, startPoint y: 66, endPoint x: 104, endPoint y: 80, distance: 25.8
click at [83, 66] on div at bounding box center [84, 65] width 7 height 7
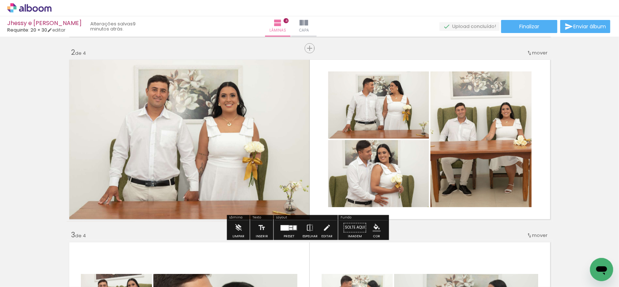
drag, startPoint x: 84, startPoint y: 66, endPoint x: 116, endPoint y: 90, distance: 40.6
click at [85, 66] on div at bounding box center [85, 65] width 4 height 4
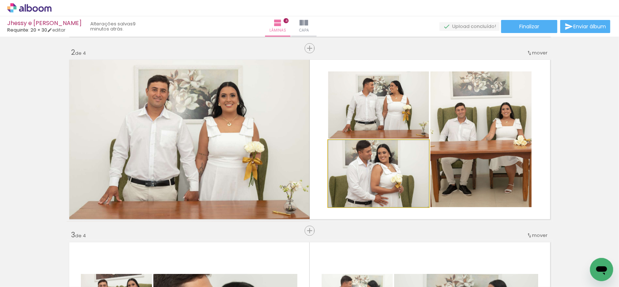
drag, startPoint x: 407, startPoint y: 162, endPoint x: 407, endPoint y: 172, distance: 9.8
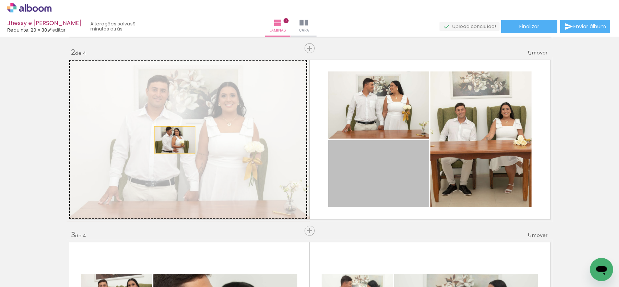
drag, startPoint x: 189, startPoint y: 140, endPoint x: 180, endPoint y: 140, distance: 9.8
click at [0, 0] on slot at bounding box center [0, 0] width 0 height 0
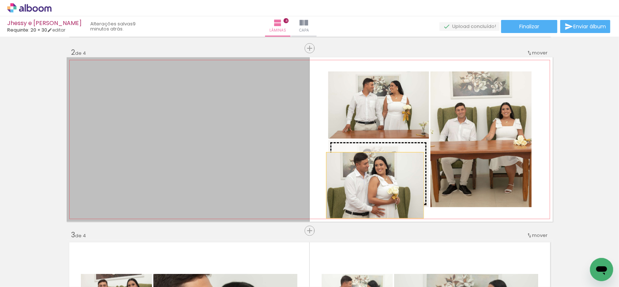
drag, startPoint x: 282, startPoint y: 165, endPoint x: 372, endPoint y: 185, distance: 93.0
click at [0, 0] on slot at bounding box center [0, 0] width 0 height 0
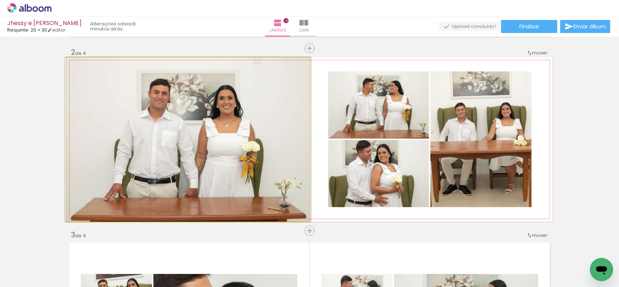
drag, startPoint x: 253, startPoint y: 142, endPoint x: 220, endPoint y: 126, distance: 35.9
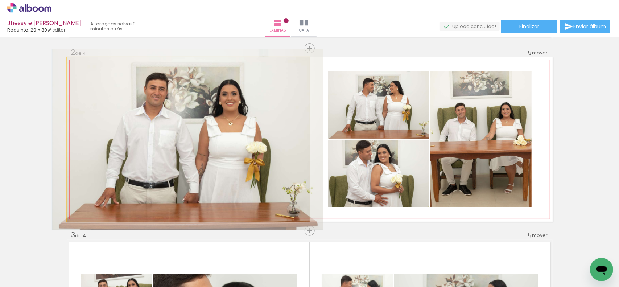
type paper-slider "110"
click at [87, 65] on div at bounding box center [86, 65] width 12 height 12
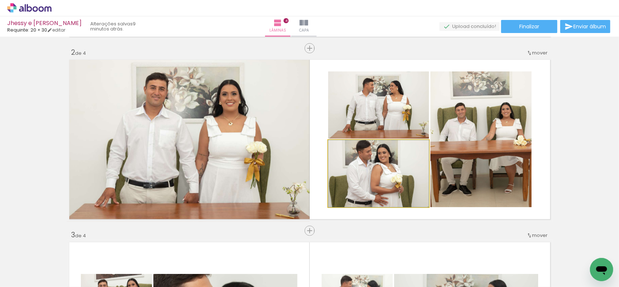
drag, startPoint x: 382, startPoint y: 176, endPoint x: 403, endPoint y: 182, distance: 21.5
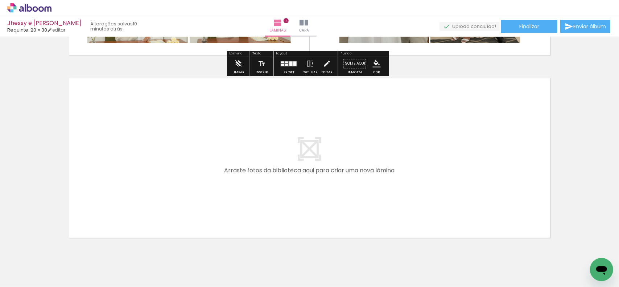
scroll to position [727, 0]
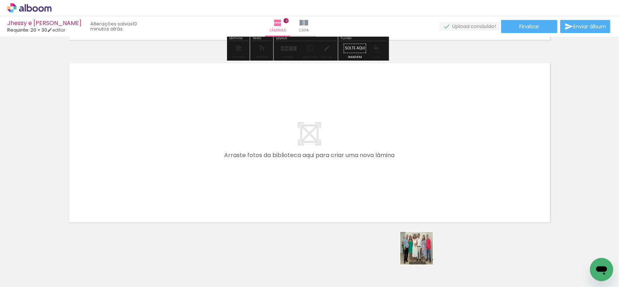
drag, startPoint x: 422, startPoint y: 254, endPoint x: 422, endPoint y: 228, distance: 25.8
click at [419, 229] on quentale-workspace at bounding box center [309, 143] width 619 height 287
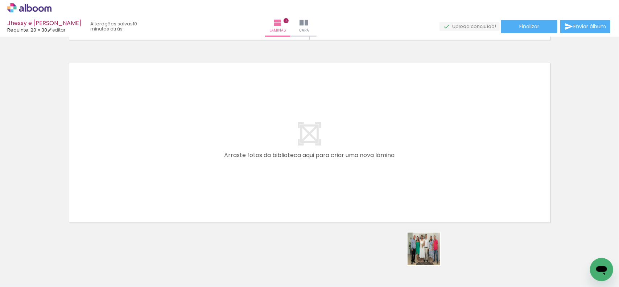
drag, startPoint x: 430, startPoint y: 254, endPoint x: 469, endPoint y: 251, distance: 39.4
click at [427, 202] on quentale-workspace at bounding box center [309, 143] width 619 height 287
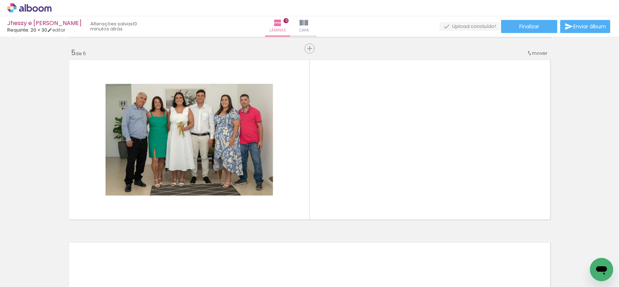
scroll to position [731, 0]
drag, startPoint x: 453, startPoint y: 210, endPoint x: 324, endPoint y: 282, distance: 148.1
click at [450, 190] on quentale-workspace at bounding box center [309, 143] width 619 height 287
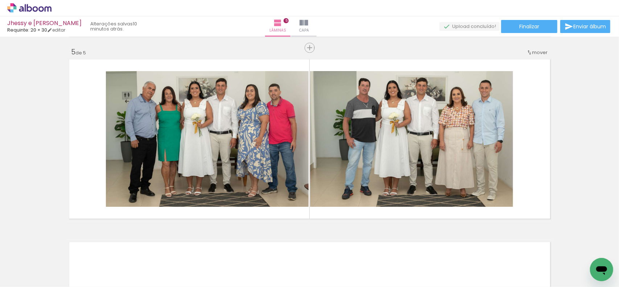
scroll to position [0, 574]
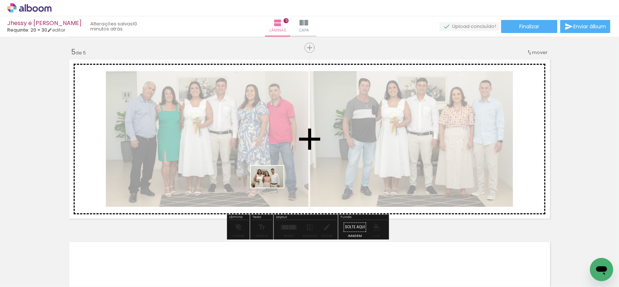
drag, startPoint x: 245, startPoint y: 249, endPoint x: 287, endPoint y: 174, distance: 86.4
click at [275, 183] on quentale-workspace at bounding box center [309, 143] width 619 height 287
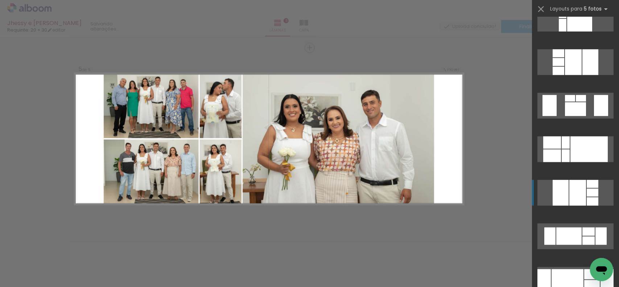
scroll to position [317, 0]
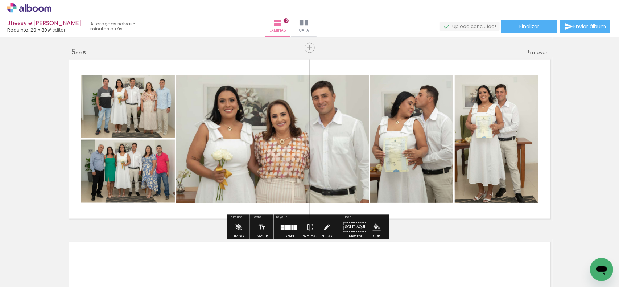
scroll to position [0, 574]
click at [303, 226] on paper-button "Espelhar" at bounding box center [310, 229] width 19 height 19
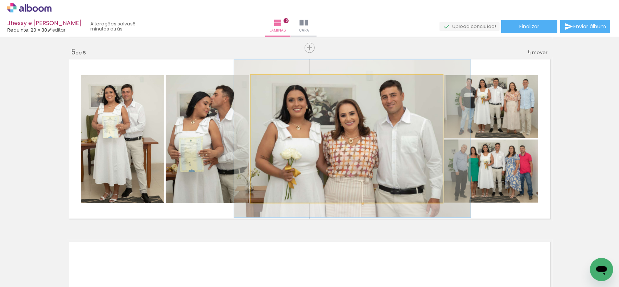
drag, startPoint x: 304, startPoint y: 161, endPoint x: 296, endPoint y: 160, distance: 7.7
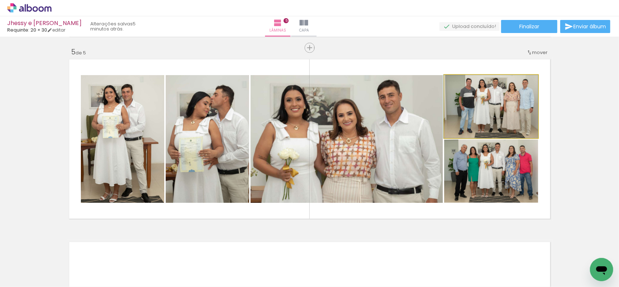
drag, startPoint x: 493, startPoint y: 116, endPoint x: 477, endPoint y: 109, distance: 17.2
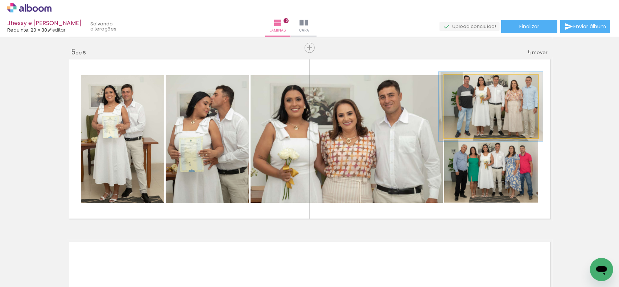
type paper-slider "110"
click at [462, 84] on div at bounding box center [463, 82] width 7 height 7
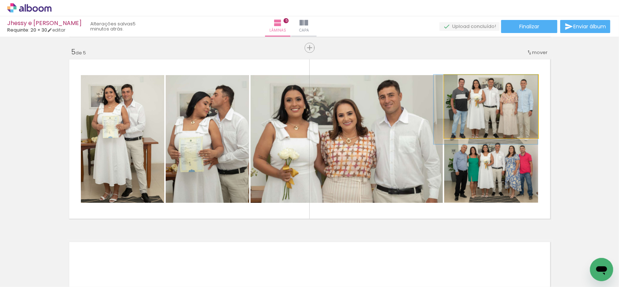
drag, startPoint x: 471, startPoint y: 100, endPoint x: 468, endPoint y: 104, distance: 5.2
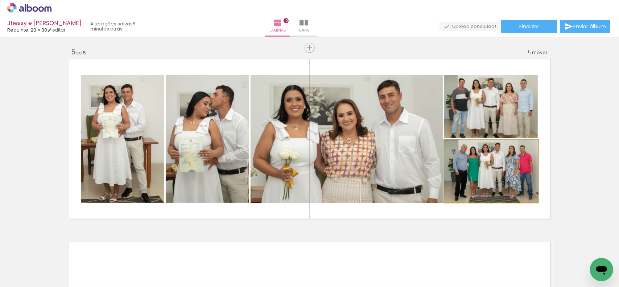
drag, startPoint x: 485, startPoint y: 179, endPoint x: 480, endPoint y: 189, distance: 11.4
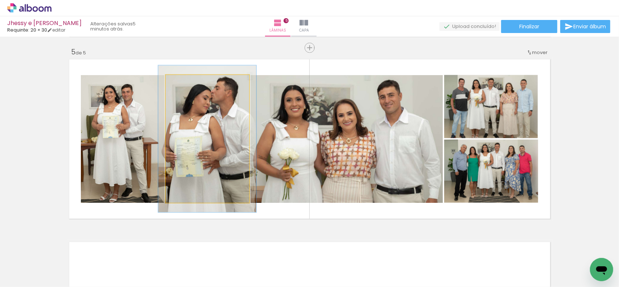
drag, startPoint x: 185, startPoint y: 84, endPoint x: 196, endPoint y: 103, distance: 21.7
type paper-slider "118"
click at [190, 84] on div at bounding box center [187, 83] width 12 height 12
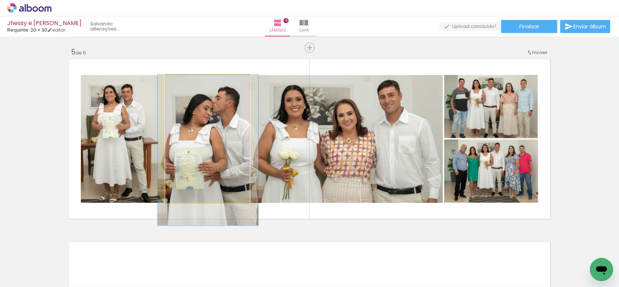
drag, startPoint x: 209, startPoint y: 122, endPoint x: 209, endPoint y: 132, distance: 10.9
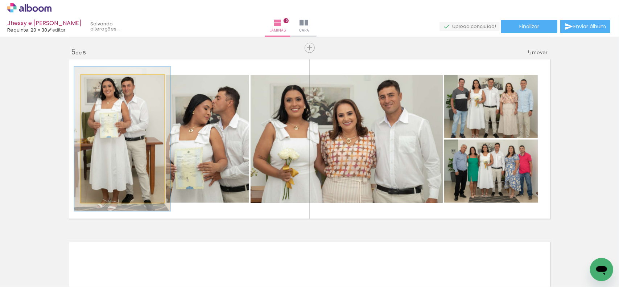
drag, startPoint x: 98, startPoint y: 85, endPoint x: 114, endPoint y: 96, distance: 19.5
type paper-slider "114"
click at [102, 85] on div at bounding box center [101, 83] width 12 height 12
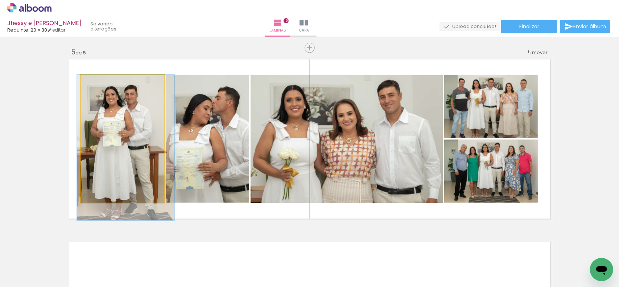
drag, startPoint x: 122, startPoint y: 113, endPoint x: 124, endPoint y: 121, distance: 8.5
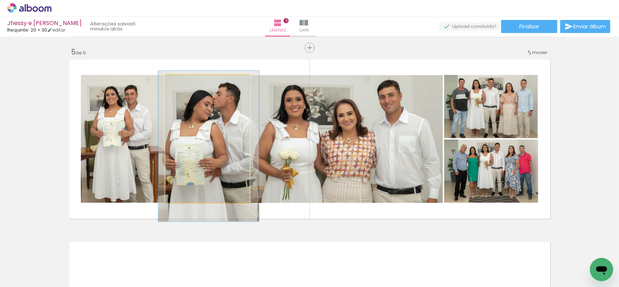
drag, startPoint x: 216, startPoint y: 139, endPoint x: 220, endPoint y: 135, distance: 5.7
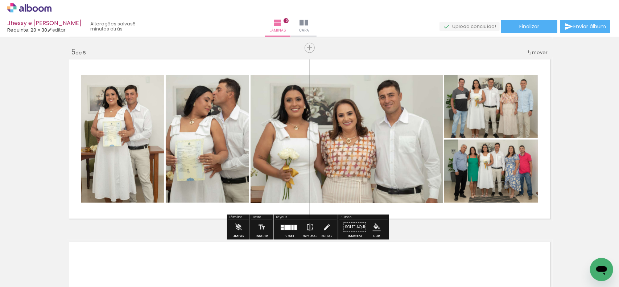
click at [297, 229] on div at bounding box center [289, 227] width 20 height 15
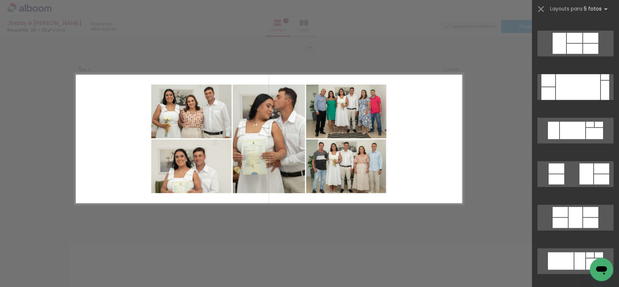
scroll to position [6698, 0]
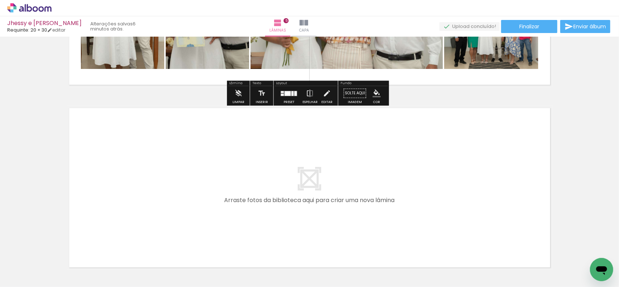
scroll to position [912, 0]
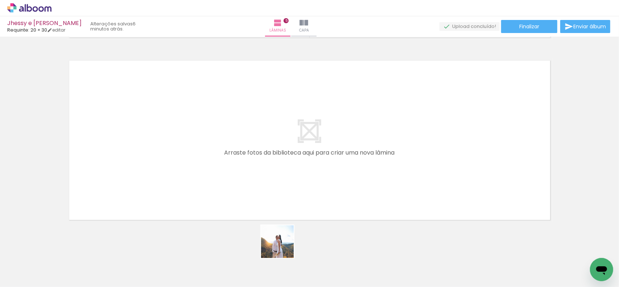
drag, startPoint x: 283, startPoint y: 247, endPoint x: 319, endPoint y: 262, distance: 39.1
click at [287, 205] on quentale-workspace at bounding box center [309, 143] width 619 height 287
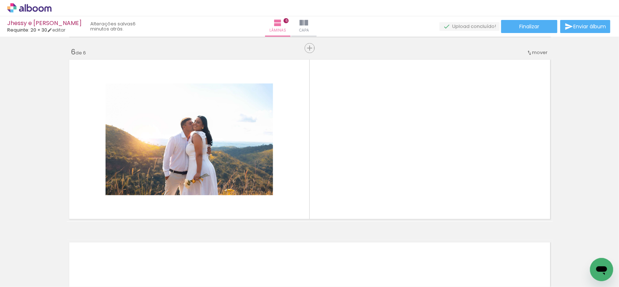
scroll to position [913, 0]
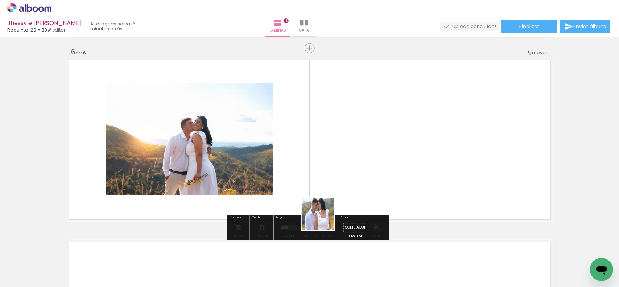
drag, startPoint x: 324, startPoint y: 220, endPoint x: 348, endPoint y: 248, distance: 37.3
click at [332, 183] on quentale-workspace at bounding box center [309, 143] width 619 height 287
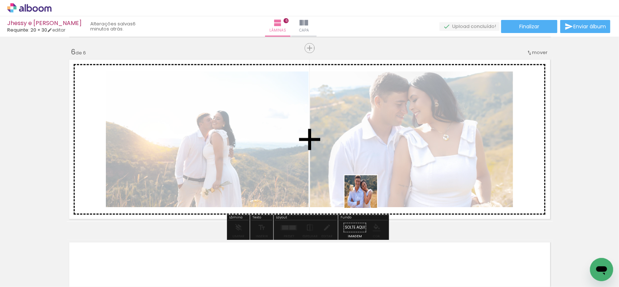
drag, startPoint x: 366, startPoint y: 197, endPoint x: 387, endPoint y: 257, distance: 63.2
click at [368, 193] on quentale-workspace at bounding box center [309, 143] width 619 height 287
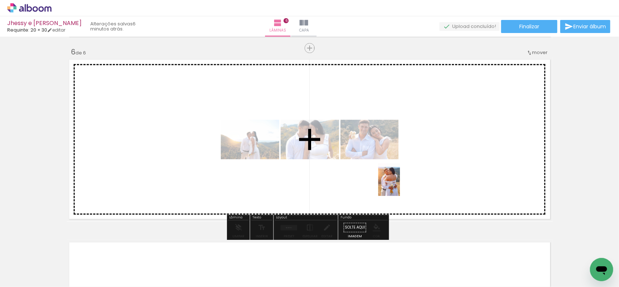
drag, startPoint x: 400, startPoint y: 257, endPoint x: 400, endPoint y: 185, distance: 72.2
click at [400, 185] on quentale-workspace at bounding box center [309, 143] width 619 height 287
